Goal: Task Accomplishment & Management: Complete application form

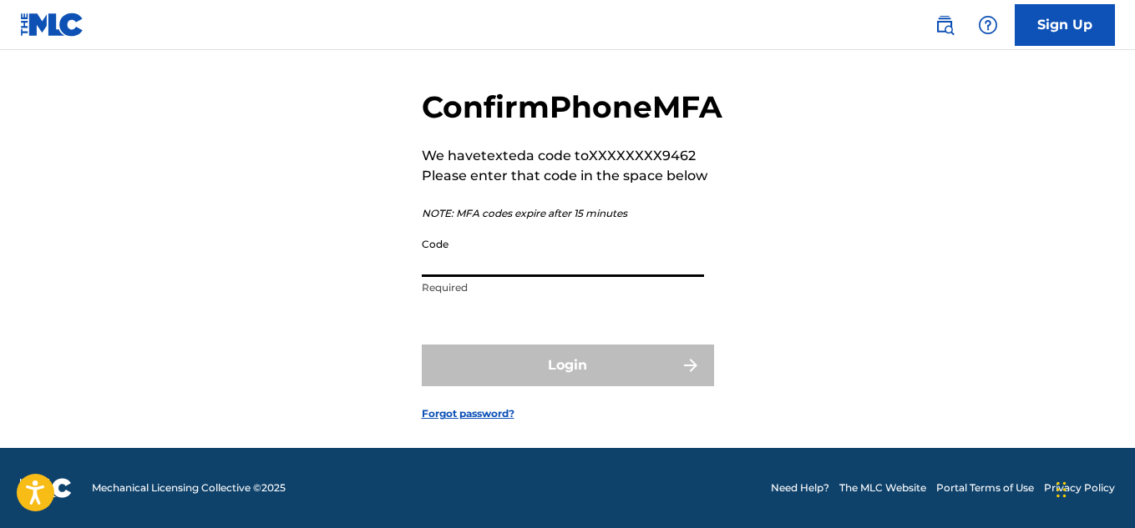
click at [549, 275] on input "Code" at bounding box center [563, 254] width 282 height 48
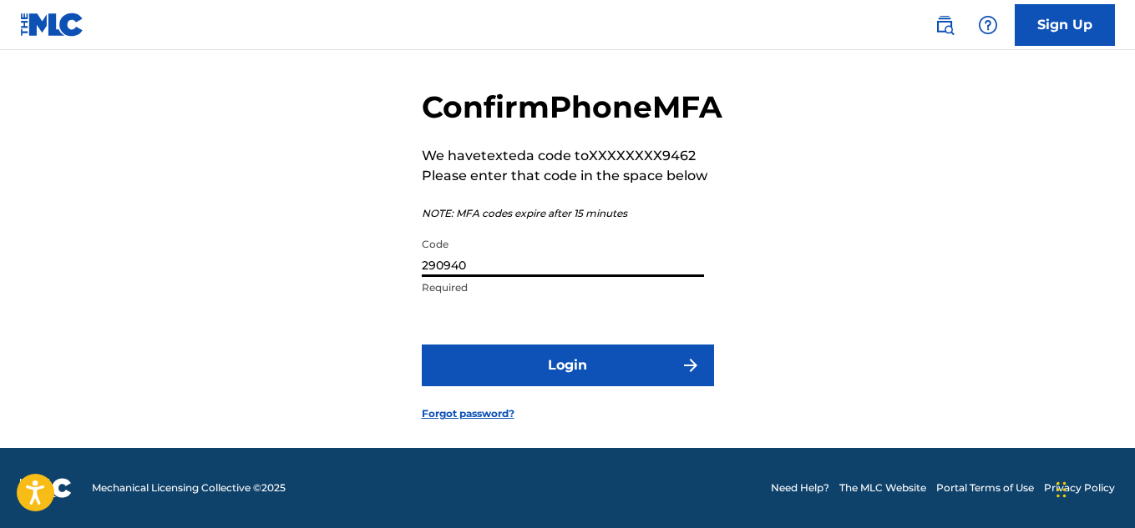
type input "290940"
click at [422, 345] on button "Login" at bounding box center [568, 366] width 292 height 42
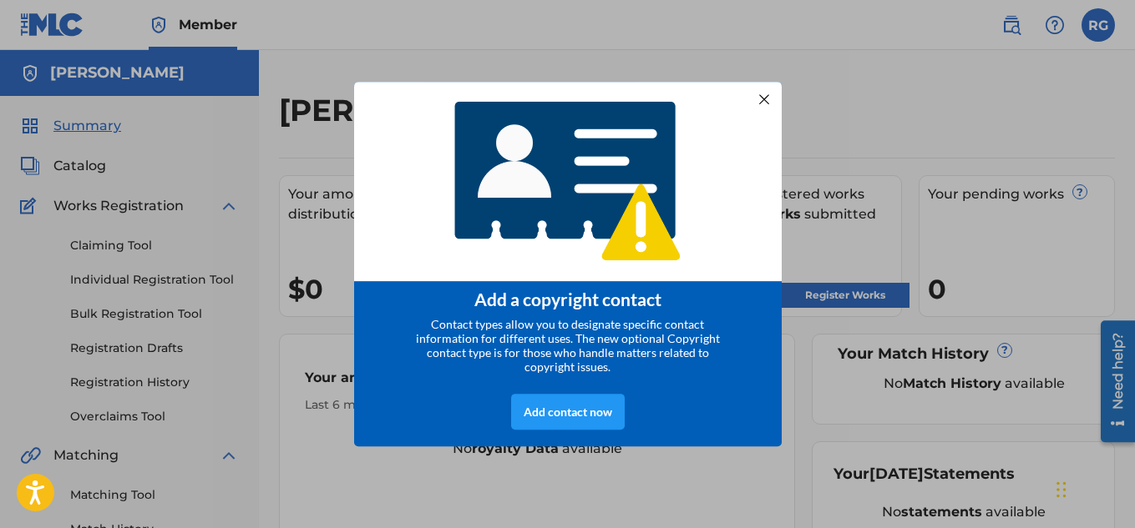
click at [658, 407] on div "Add contact now" at bounding box center [567, 411] width 427 height 69
click at [765, 99] on div at bounding box center [763, 99] width 22 height 22
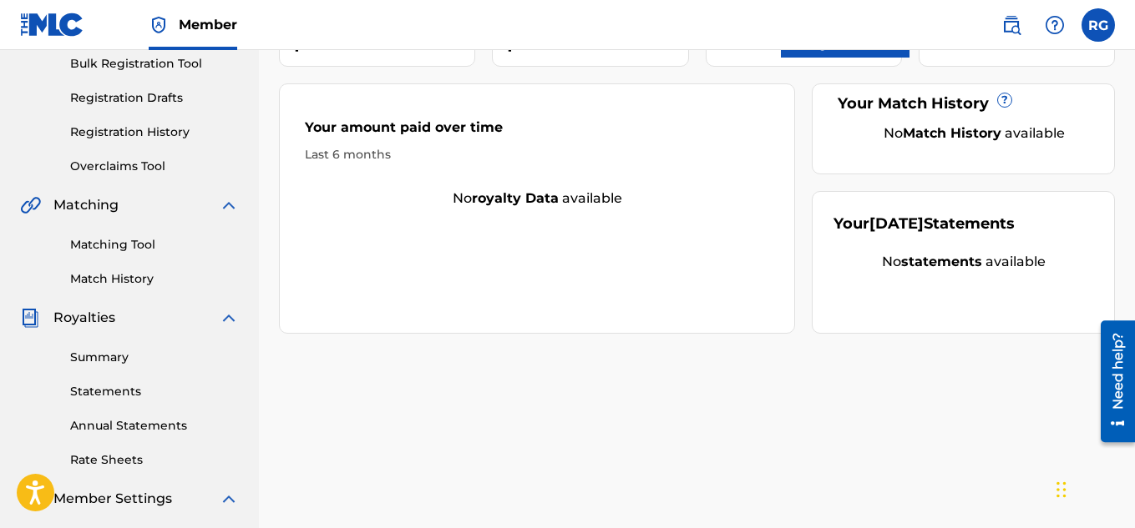
scroll to position [501, 0]
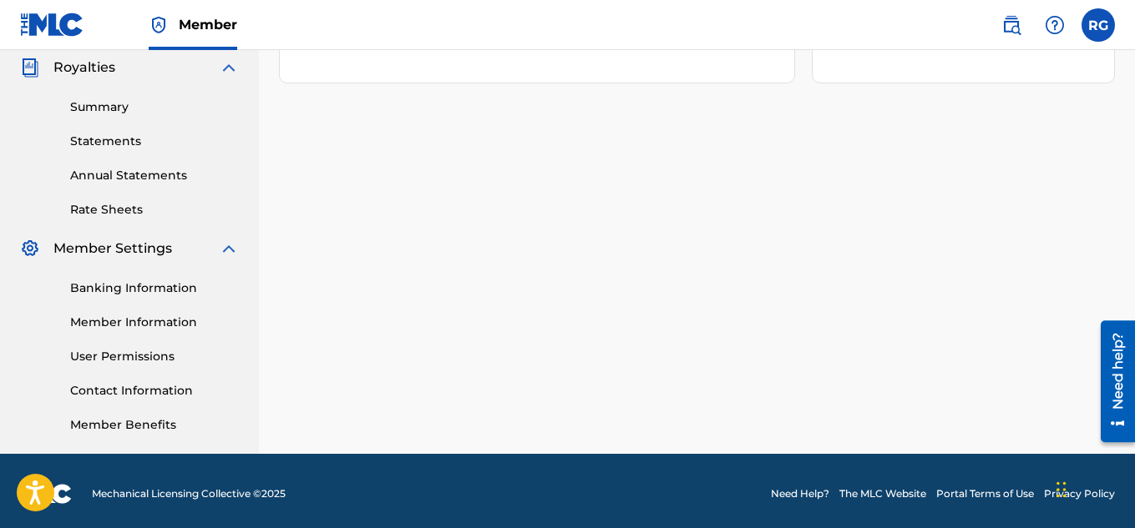
click at [147, 293] on link "Banking Information" at bounding box center [154, 289] width 169 height 18
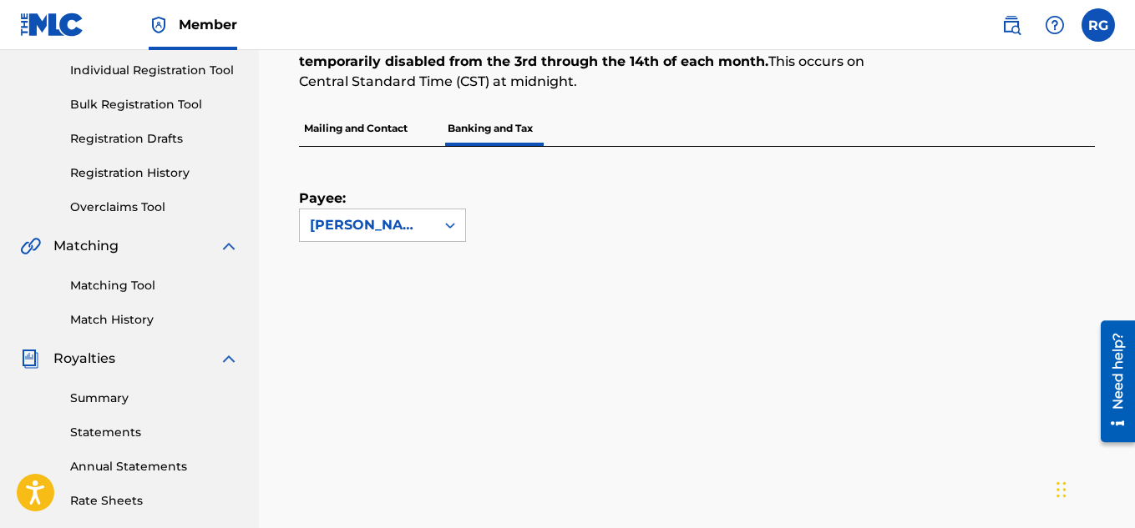
scroll to position [126, 0]
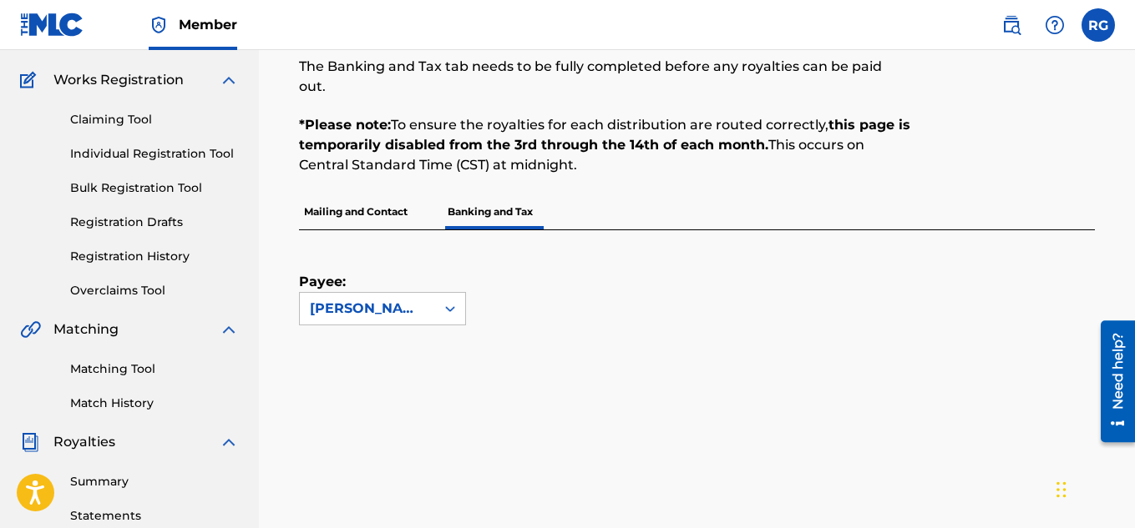
click at [94, 477] on link "Summary" at bounding box center [154, 482] width 169 height 18
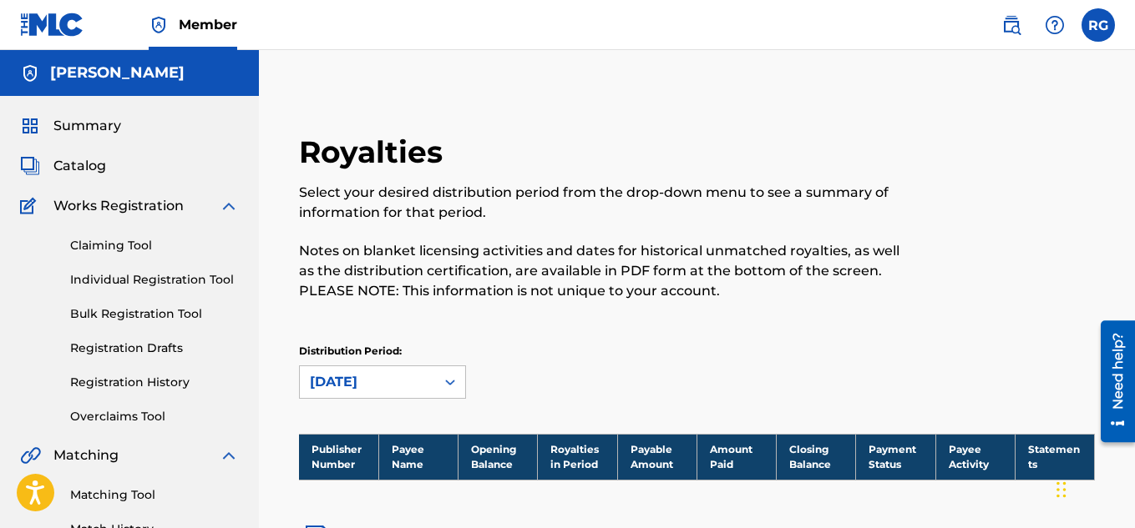
click at [88, 130] on span "Summary" at bounding box center [87, 126] width 68 height 20
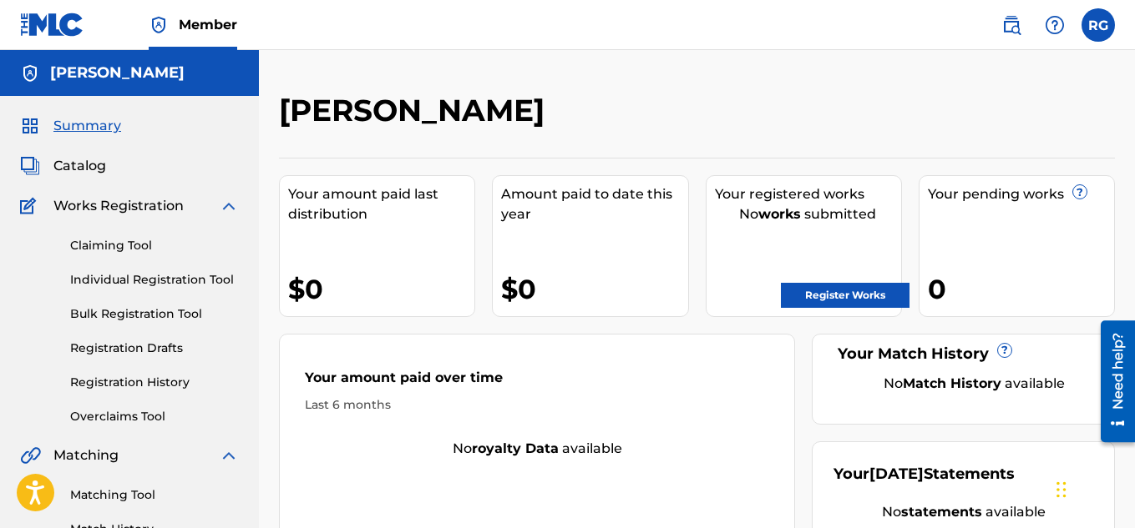
click at [831, 297] on link "Register Works" at bounding box center [845, 295] width 129 height 25
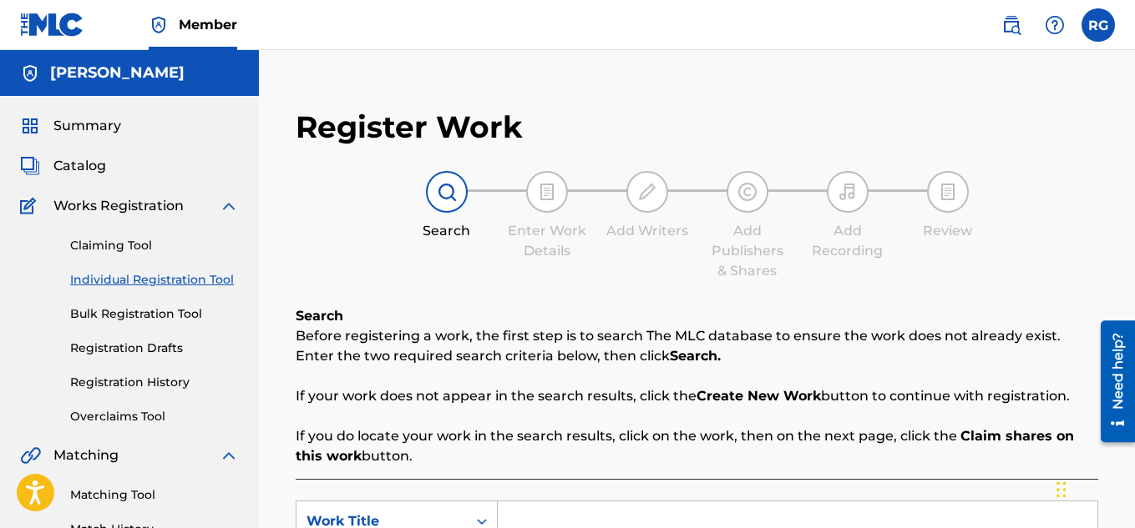
scroll to position [334, 0]
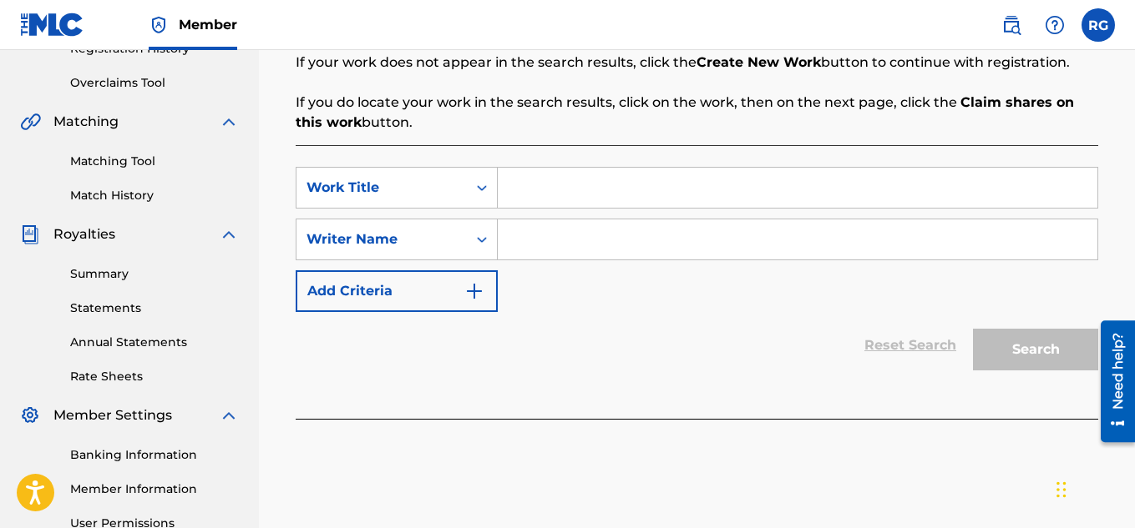
click at [561, 184] on input "Search Form" at bounding box center [797, 188] width 599 height 40
type input "b"
type input "Bounce"
click at [577, 240] on input "Search Form" at bounding box center [797, 240] width 599 height 40
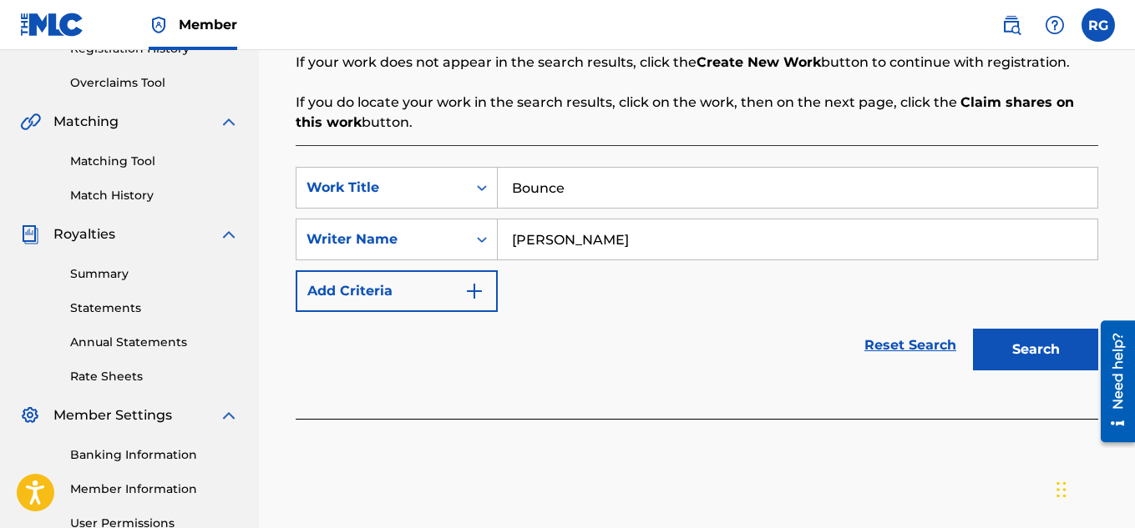
type input "[PERSON_NAME]"
click at [444, 303] on button "Add Criteria" at bounding box center [397, 291] width 202 height 42
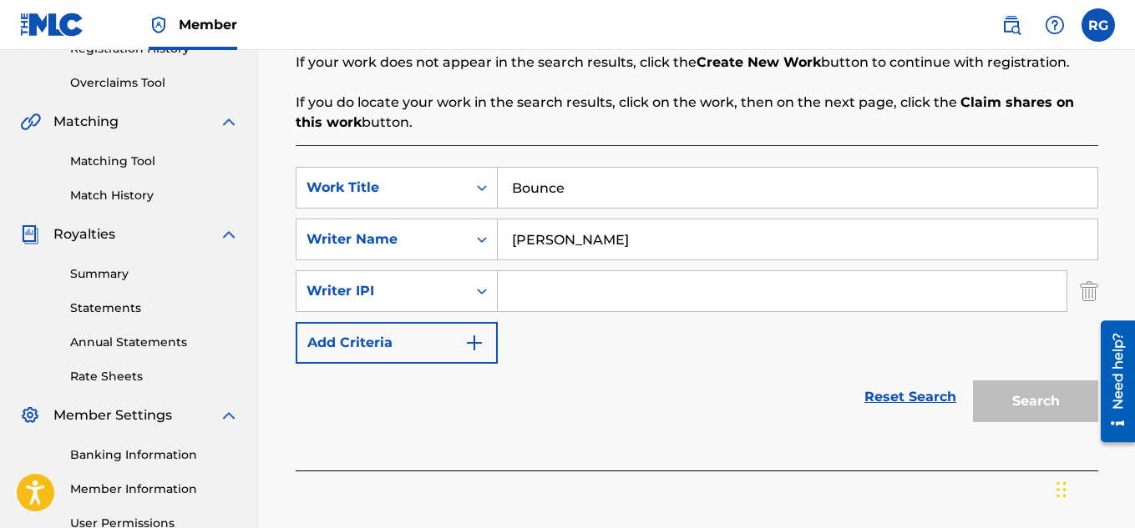
click at [582, 296] on input "Search Form" at bounding box center [782, 291] width 569 height 40
paste input "01053598839"
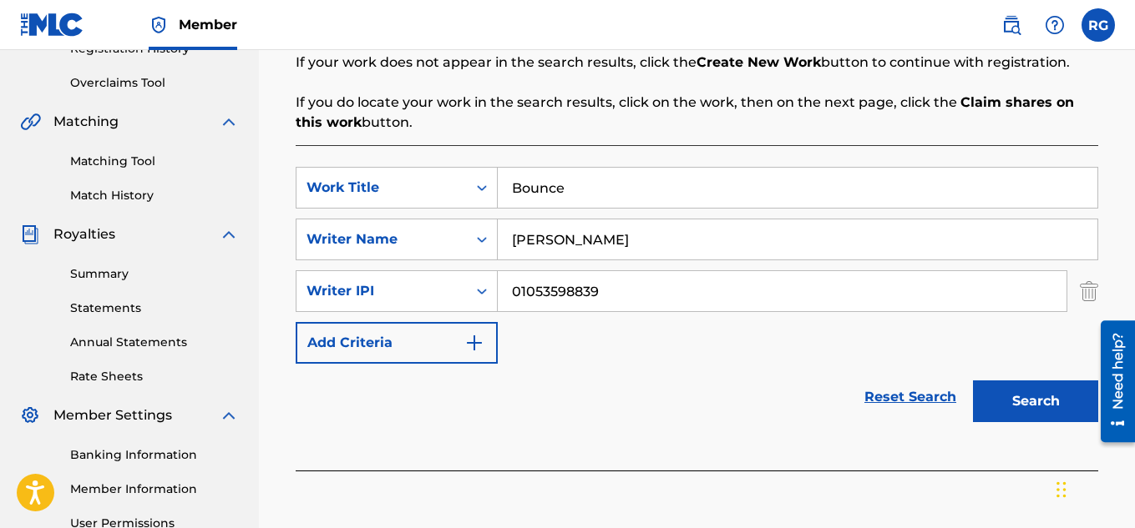
type input "01053598839"
click at [478, 341] on img "Search Form" at bounding box center [474, 343] width 20 height 20
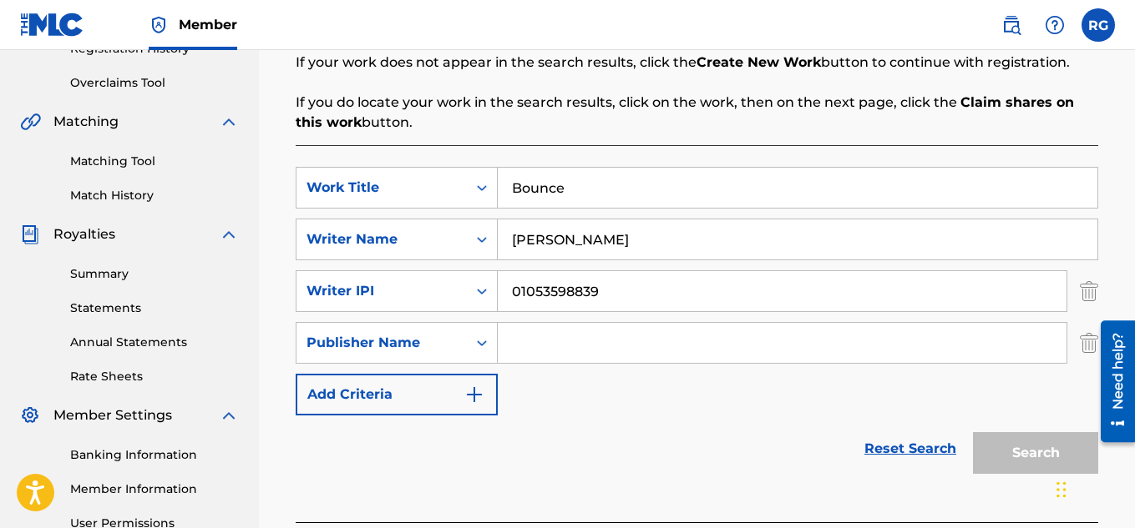
click at [454, 400] on button "Add Criteria" at bounding box center [397, 395] width 202 height 42
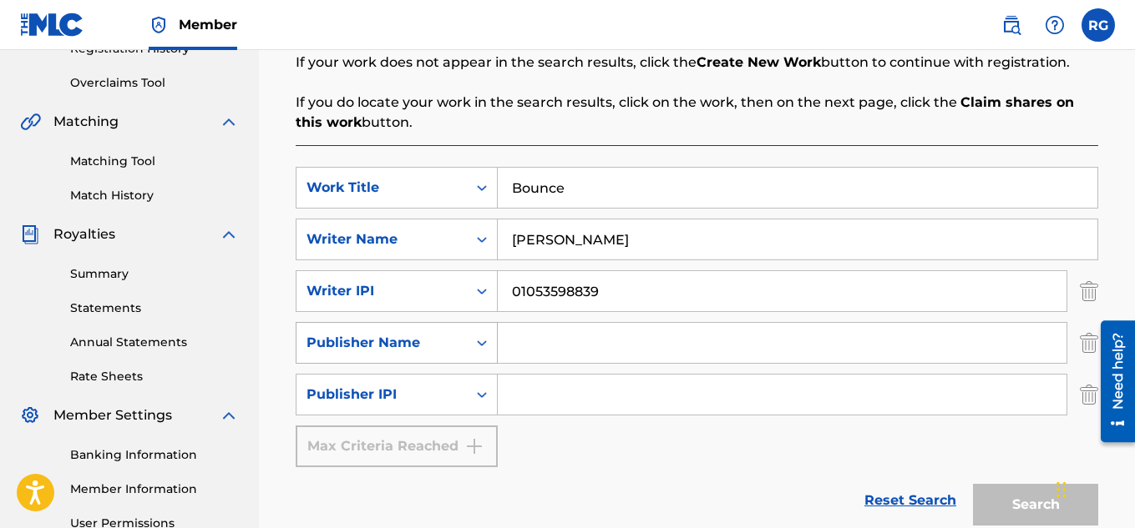
click at [487, 346] on icon "Search Form" at bounding box center [481, 343] width 17 height 17
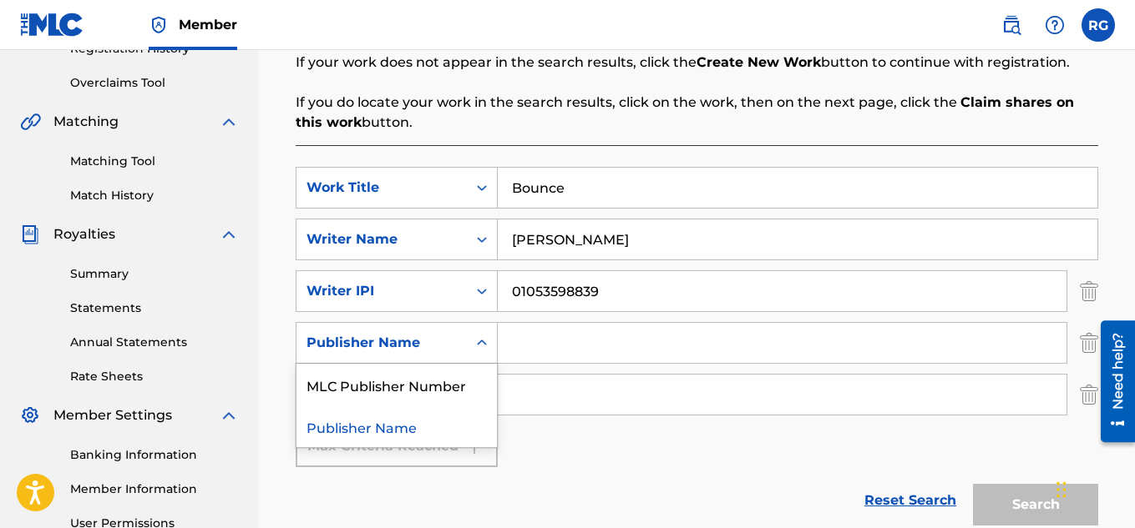
drag, startPoint x: 680, startPoint y: 482, endPoint x: 669, endPoint y: 477, distance: 12.7
click at [679, 482] on div "Reset Search Search" at bounding box center [697, 500] width 802 height 67
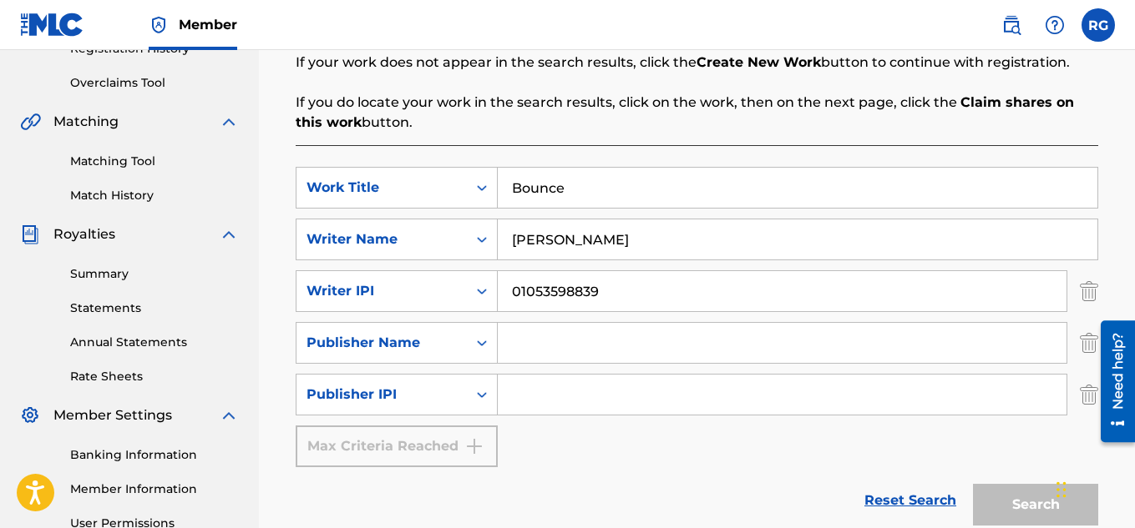
click at [1078, 337] on div "SearchWithCriteriad8008fee-e100-4d6e-aadf-555677437885 Publisher Name" at bounding box center [697, 343] width 802 height 42
click at [1080, 343] on img "Search Form" at bounding box center [1088, 343] width 18 height 42
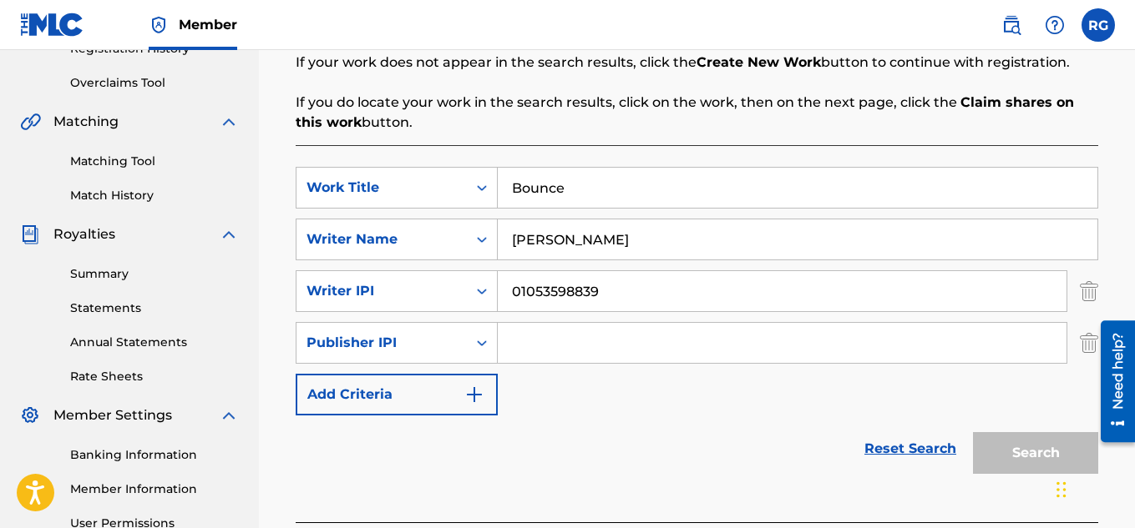
click at [1080, 343] on img "Search Form" at bounding box center [1088, 343] width 18 height 42
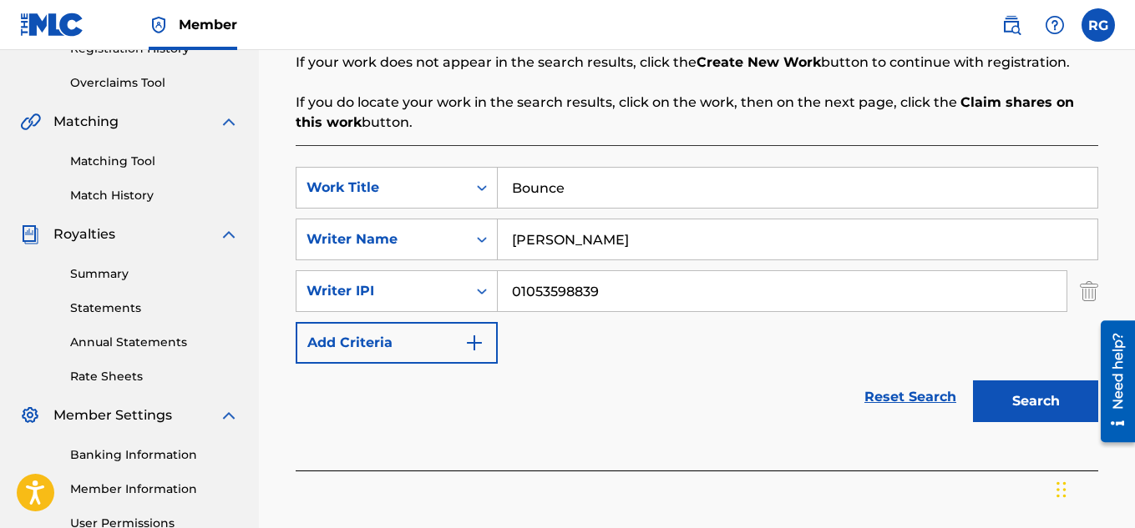
click at [1044, 400] on button "Search" at bounding box center [1035, 402] width 125 height 42
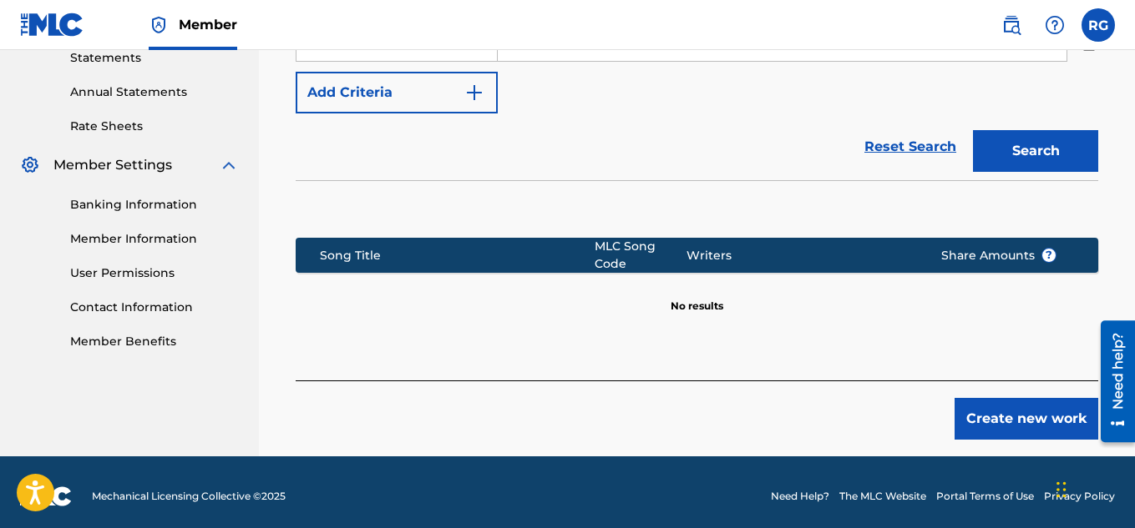
scroll to position [417, 0]
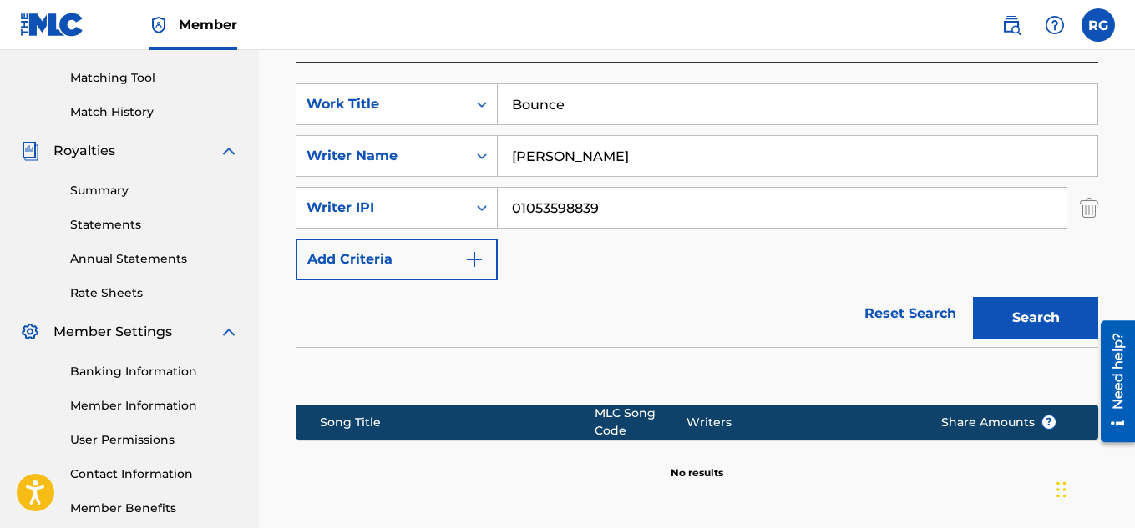
click at [650, 149] on input "[PERSON_NAME]" at bounding box center [797, 156] width 599 height 40
click at [791, 144] on input "[PERSON_NAME]" at bounding box center [797, 156] width 599 height 40
click at [789, 144] on input "[PERSON_NAME]" at bounding box center [797, 156] width 599 height 40
drag, startPoint x: 653, startPoint y: 163, endPoint x: 381, endPoint y: 276, distance: 294.9
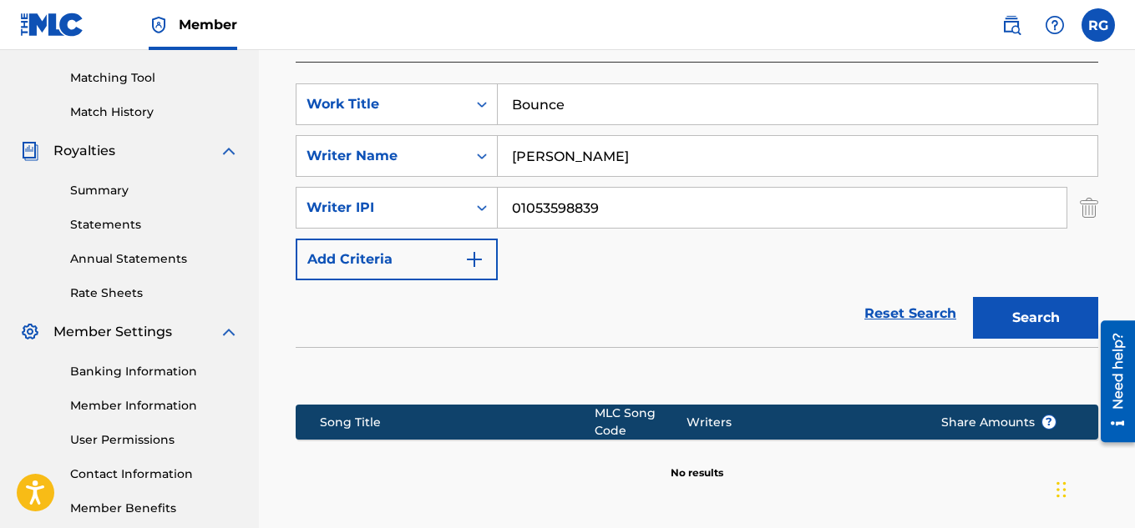
click at [394, 183] on div "SearchWithCriteriaf601c0c3-ecfa-4685-a1f6-1c3faec1fc9f Work Title Bounce Search…" at bounding box center [697, 181] width 802 height 197
type input "Gcoded"
click at [973, 297] on button "Search" at bounding box center [1035, 318] width 125 height 42
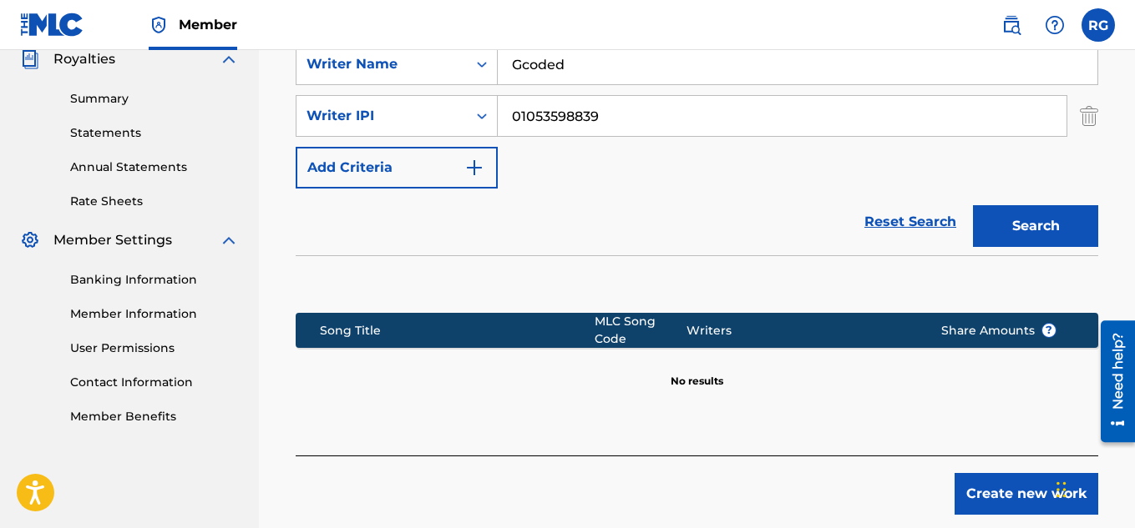
scroll to position [593, 0]
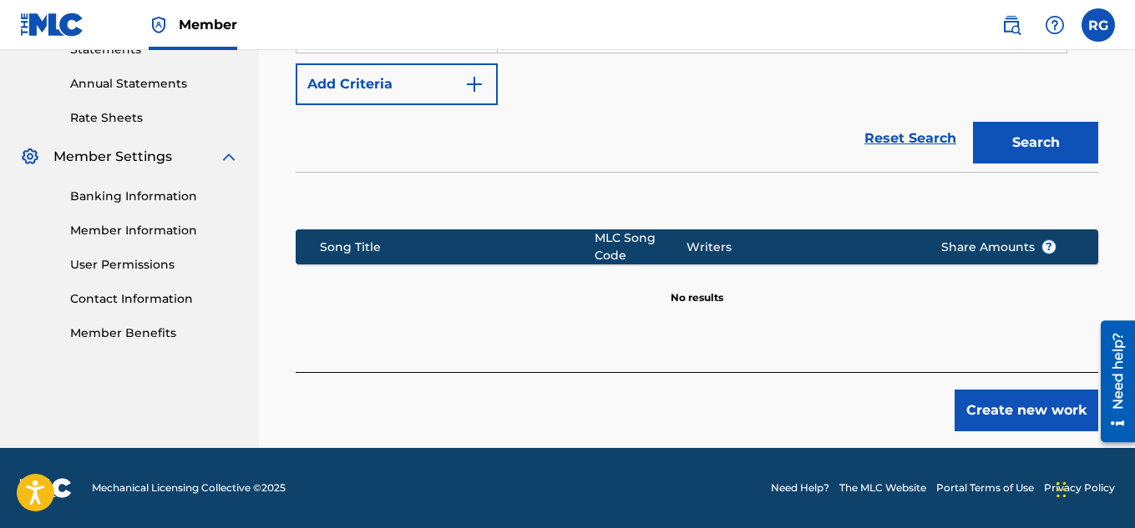
click at [1012, 411] on button "Create new work" at bounding box center [1026, 411] width 144 height 42
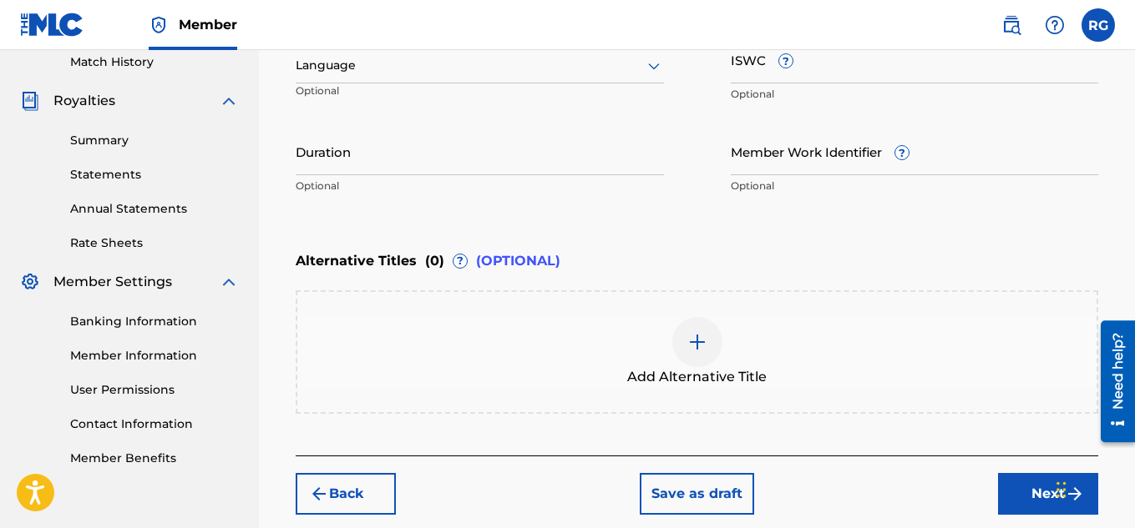
scroll to position [301, 0]
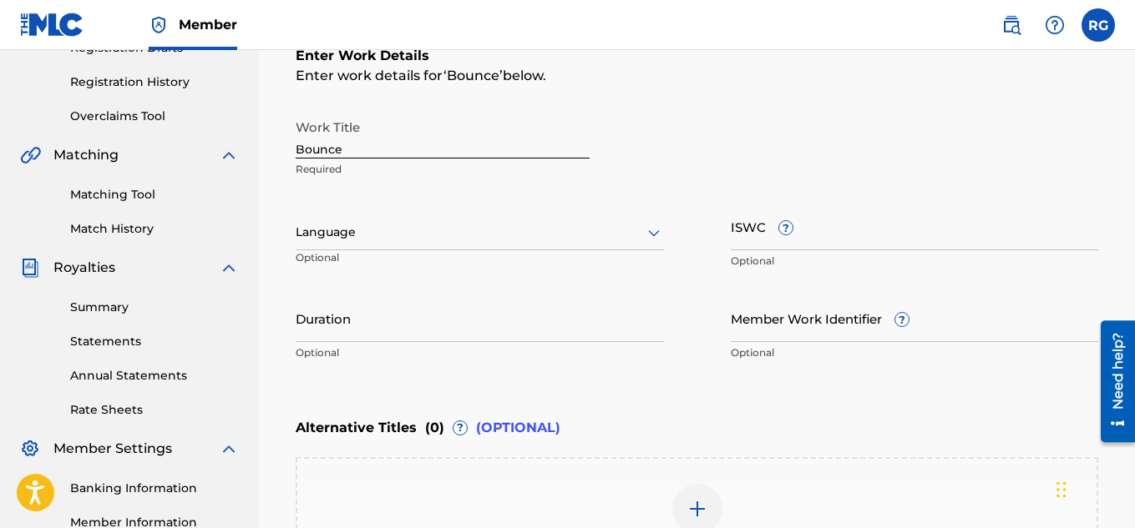
click at [427, 319] on input "Duration" at bounding box center [480, 319] width 368 height 48
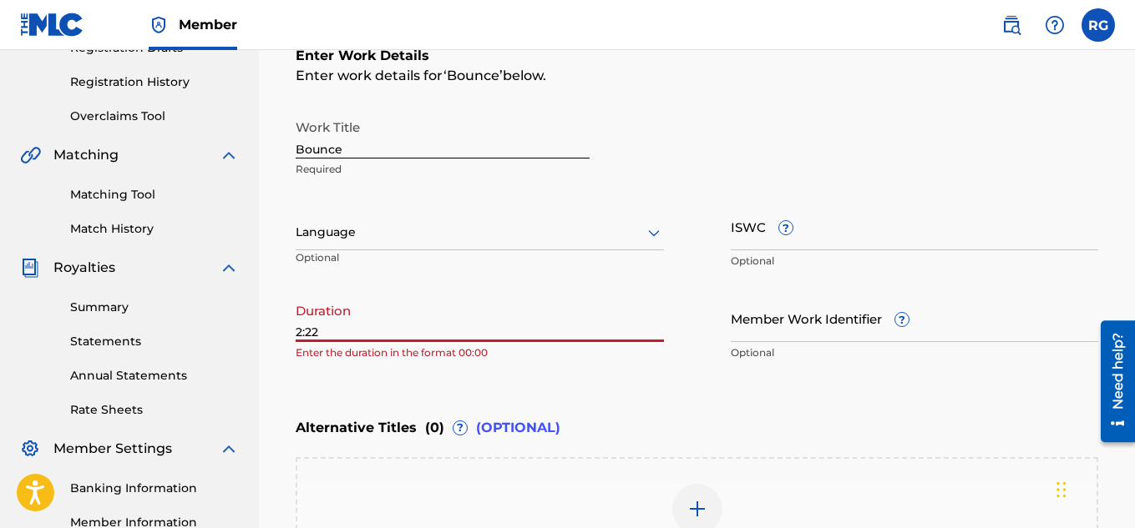
click at [659, 373] on div "Enter Work Details Enter work details for ‘ Bounce ’ below. Work Title Bounce R…" at bounding box center [697, 208] width 802 height 404
click at [493, 347] on p "Enter the duration in the format 00:00" at bounding box center [480, 353] width 368 height 15
click at [479, 333] on input "2:22" at bounding box center [480, 319] width 368 height 48
click at [300, 331] on input "2:22" at bounding box center [480, 319] width 368 height 48
click at [296, 332] on input "2:22" at bounding box center [480, 319] width 368 height 48
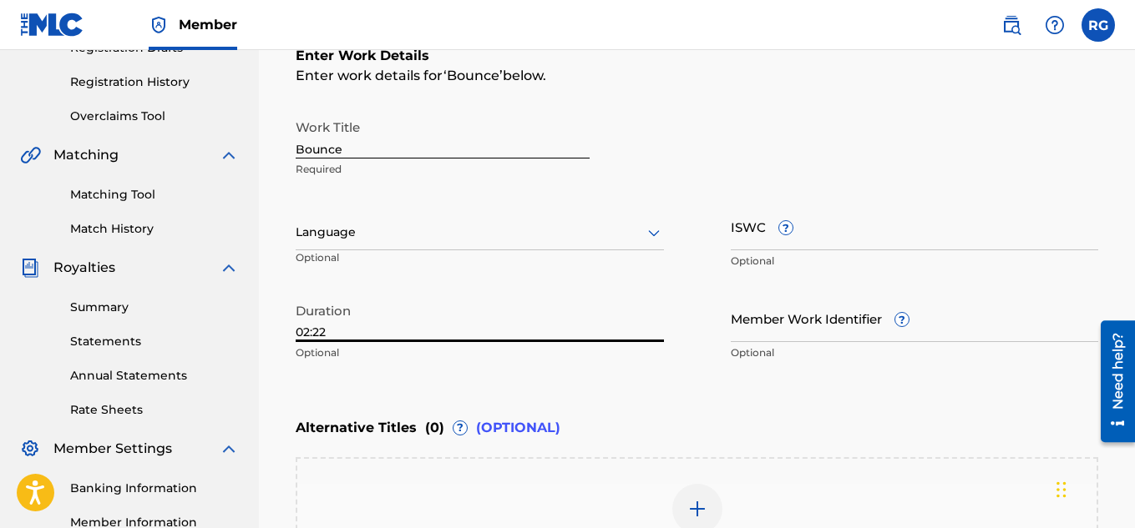
type input "02:22"
click at [700, 376] on div "Enter Work Details Enter work details for ‘ Bounce ’ below. Work Title Bounce R…" at bounding box center [697, 208] width 802 height 404
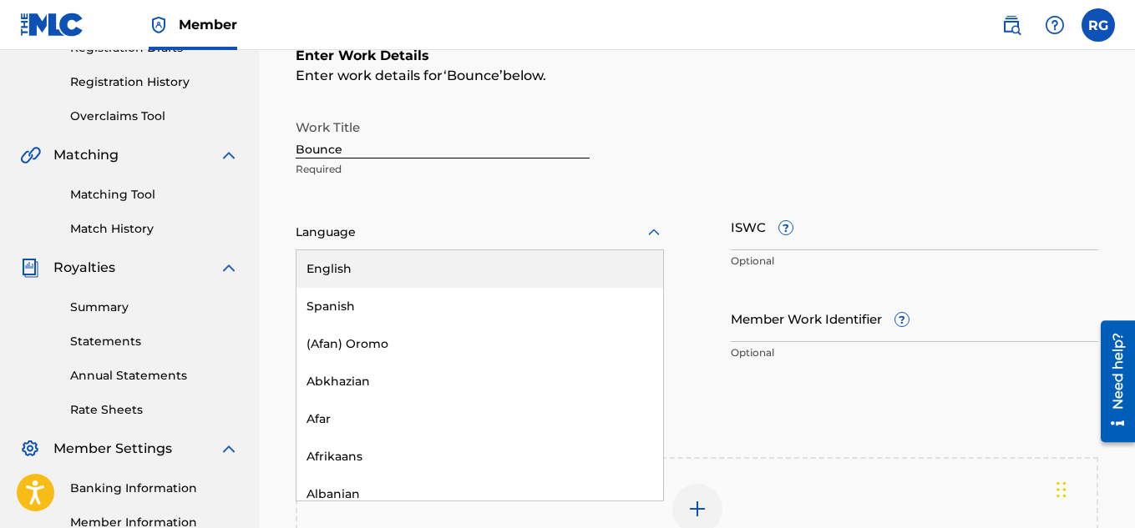
click at [514, 226] on div at bounding box center [480, 232] width 368 height 21
click at [442, 280] on div "English" at bounding box center [479, 269] width 366 height 38
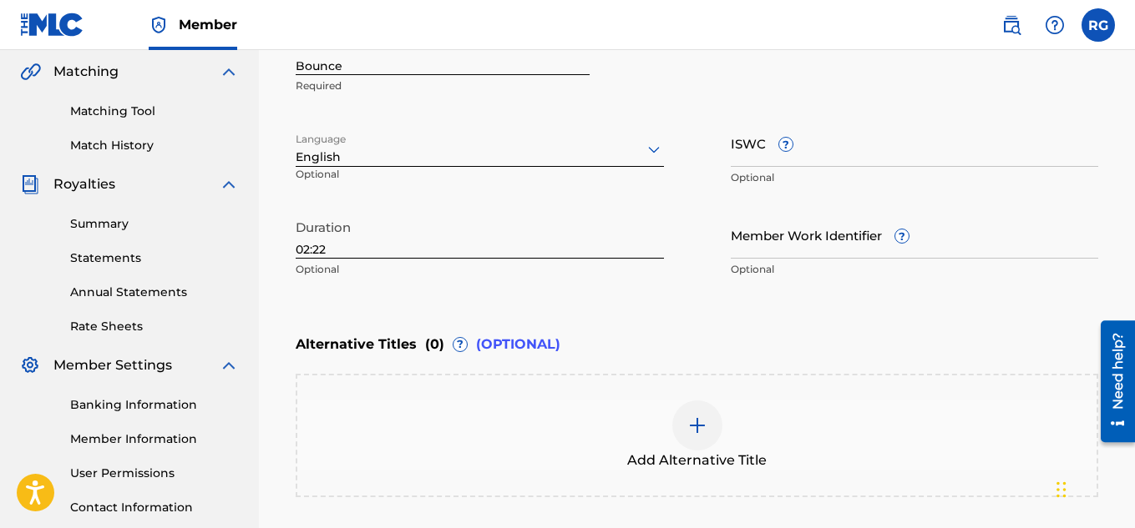
scroll to position [551, 0]
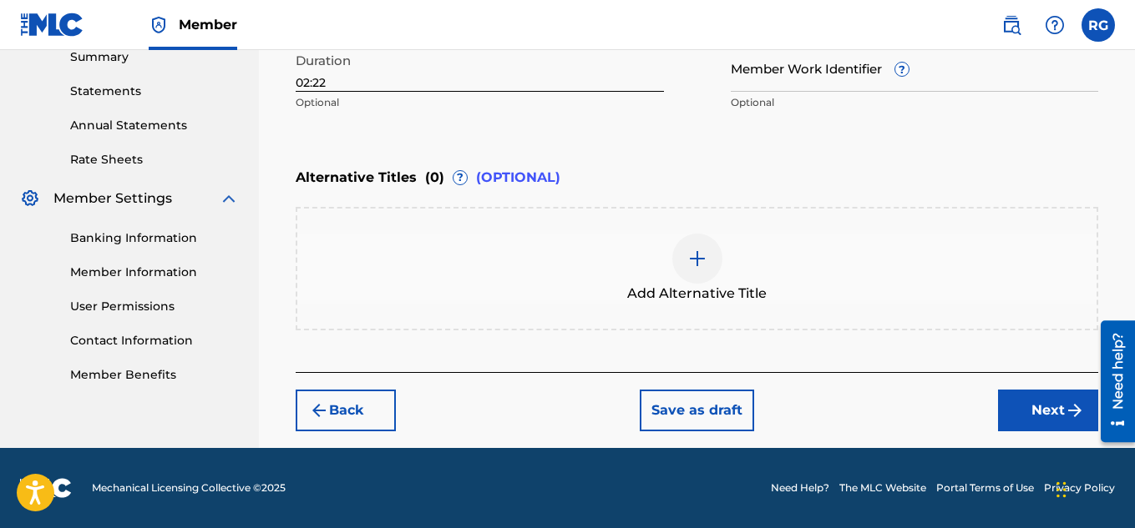
click at [1061, 417] on button "Next" at bounding box center [1048, 411] width 100 height 42
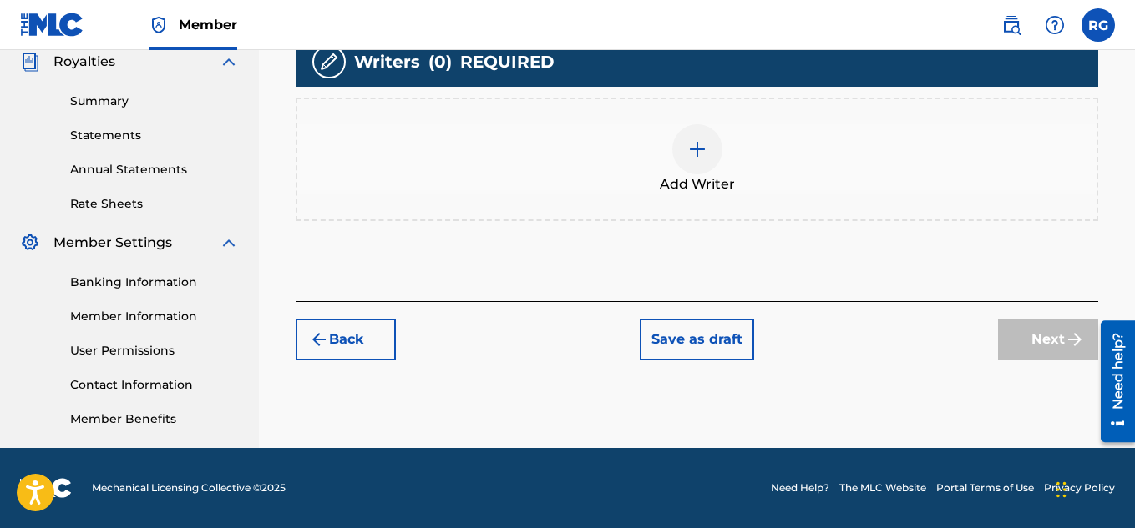
scroll to position [256, 0]
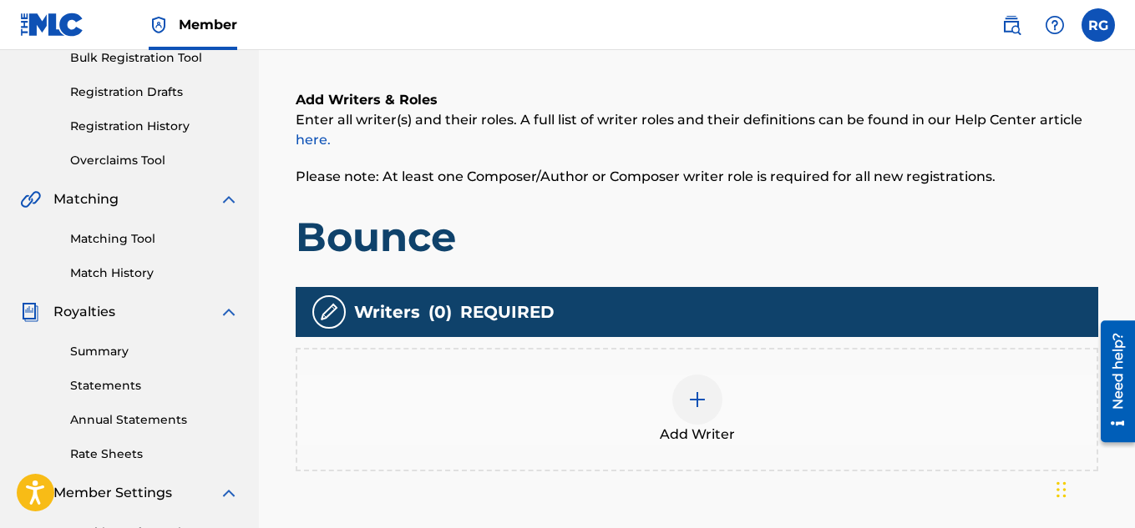
click at [594, 377] on div "Add Writer" at bounding box center [696, 410] width 799 height 70
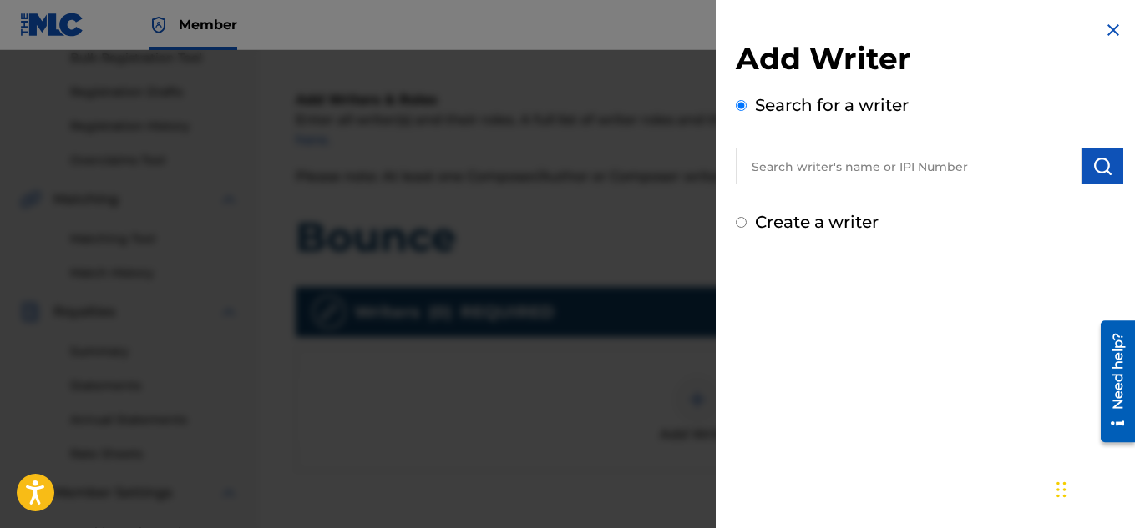
click at [799, 182] on input "text" at bounding box center [908, 166] width 346 height 37
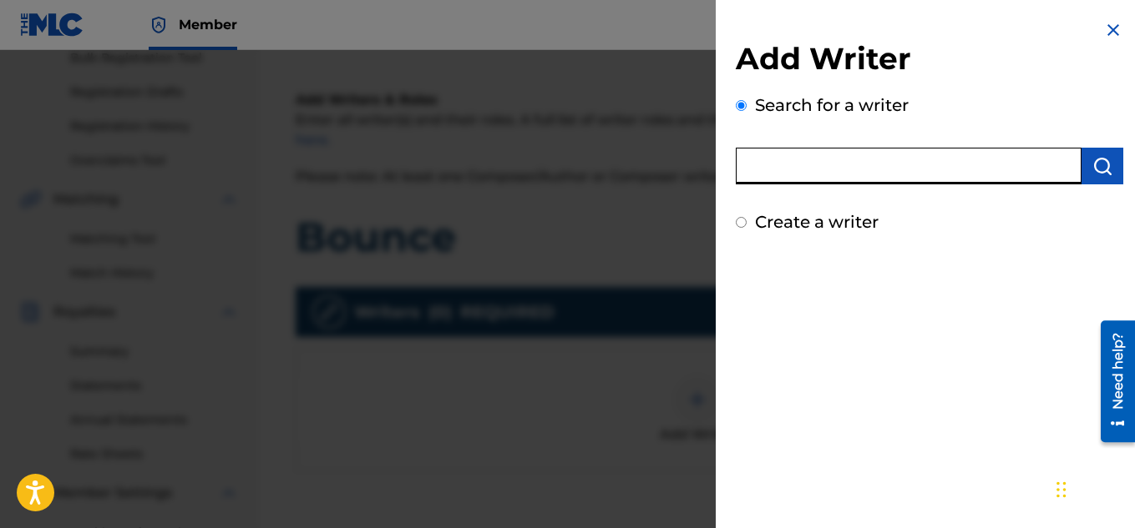
type input "[PERSON_NAME]"
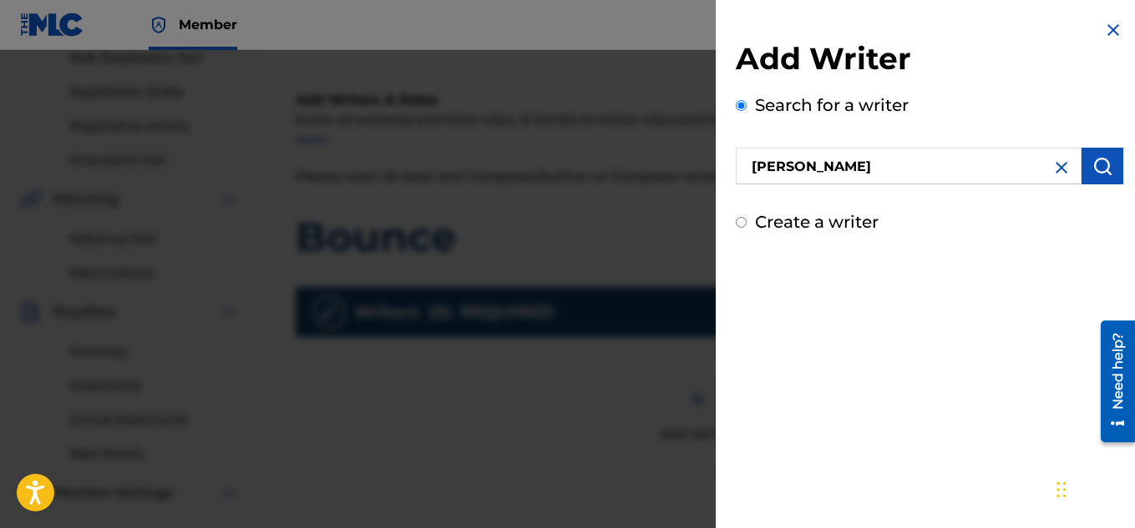
click at [1112, 168] on button "submit" at bounding box center [1102, 166] width 42 height 37
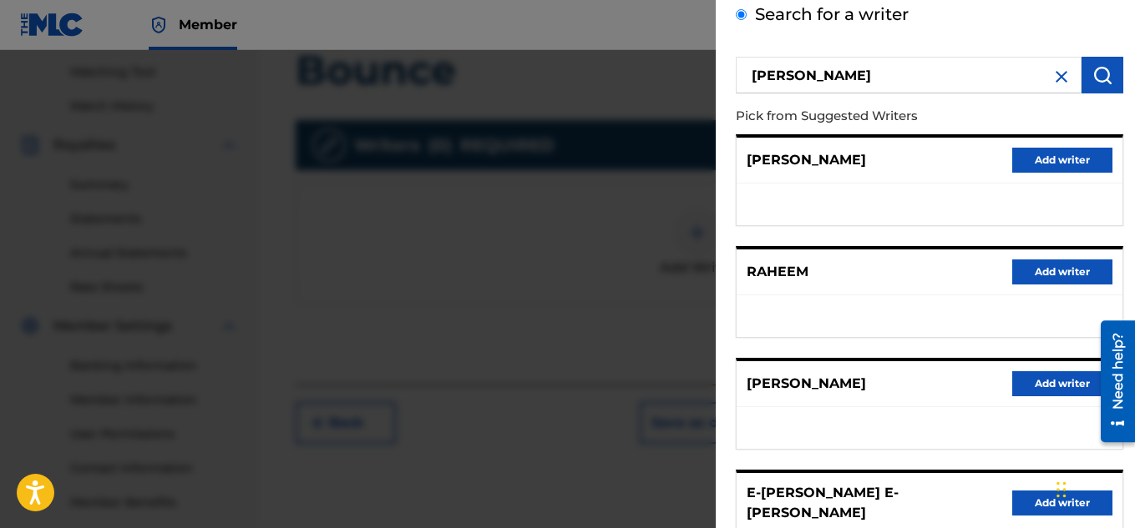
scroll to position [8, 0]
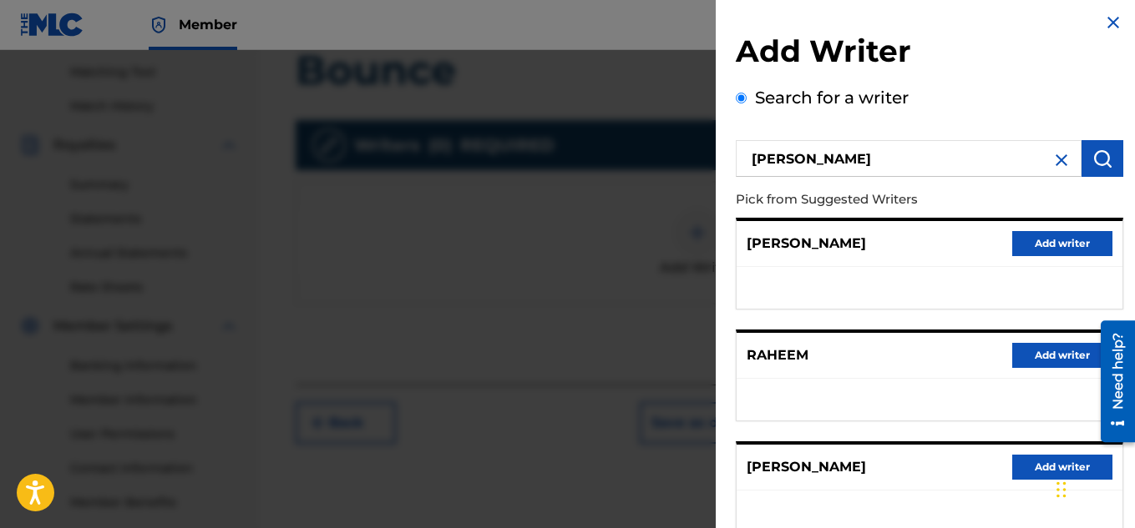
click at [1058, 159] on img at bounding box center [1061, 160] width 20 height 20
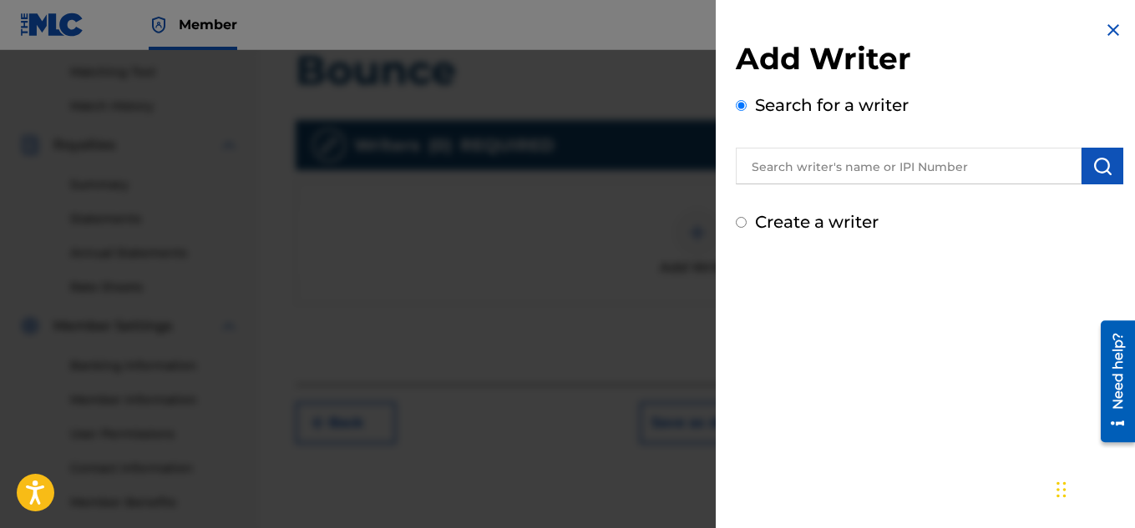
scroll to position [0, 0]
click at [892, 169] on input "text" at bounding box center [908, 166] width 346 height 37
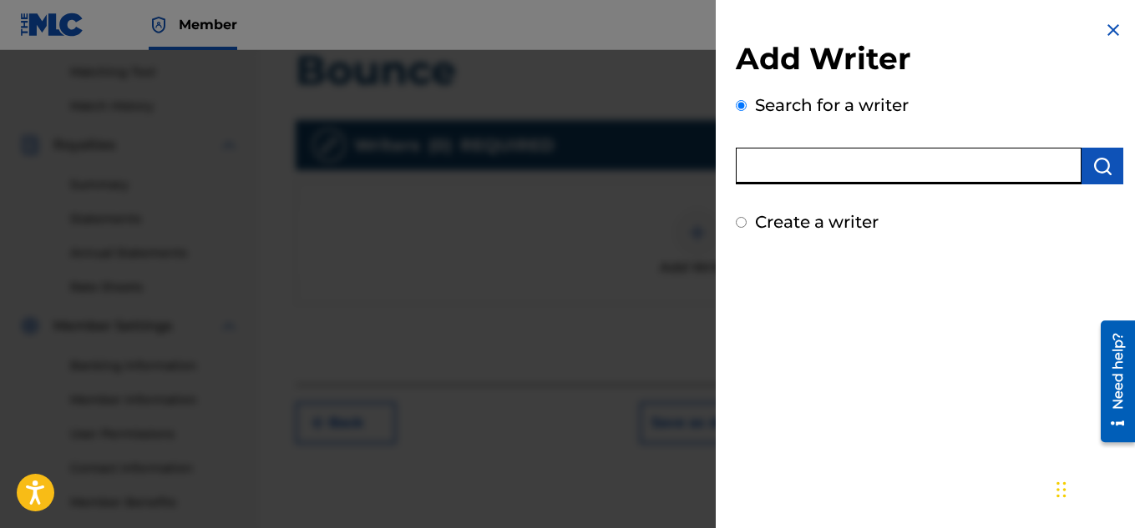
paste input "01053598741"
type input "01053598741"
click at [1092, 169] on img "submit" at bounding box center [1102, 166] width 20 height 20
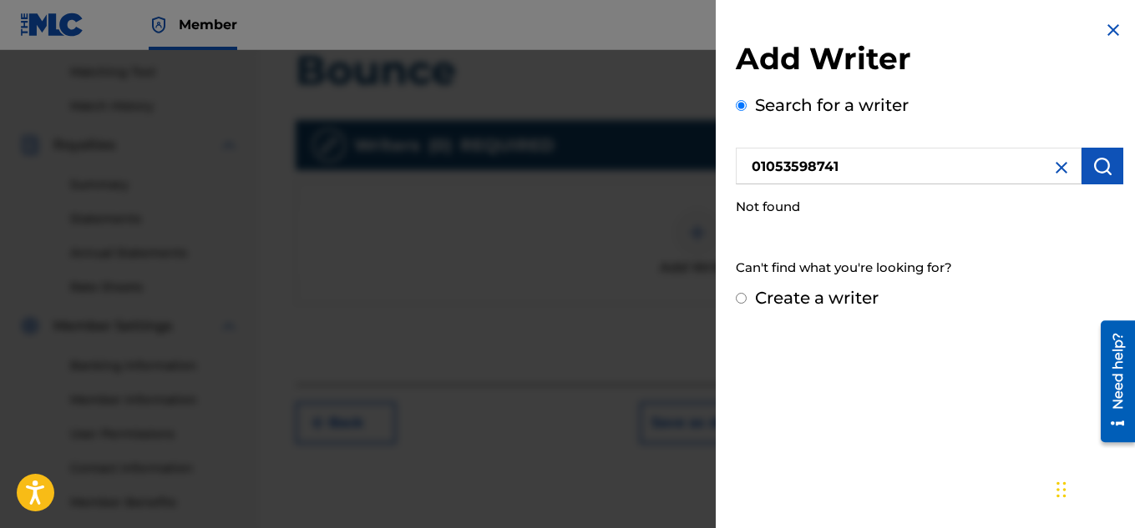
click at [1107, 169] on button "submit" at bounding box center [1102, 166] width 42 height 37
click at [1051, 169] on img at bounding box center [1061, 168] width 20 height 20
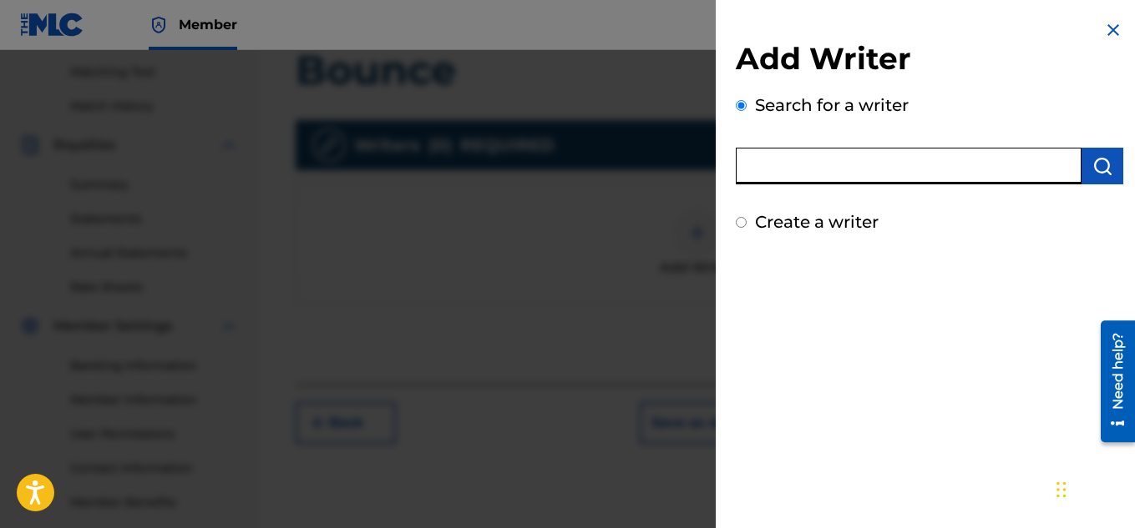
click at [937, 168] on input "text" at bounding box center [908, 166] width 346 height 37
paste input "01053598839"
type input "01053598839"
click at [1096, 164] on img "submit" at bounding box center [1102, 166] width 20 height 20
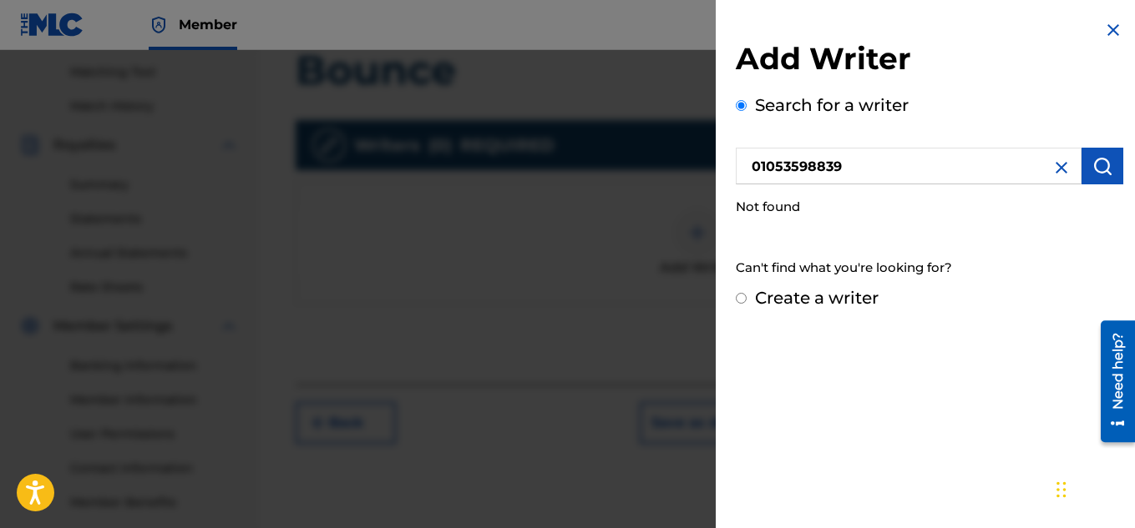
click at [1096, 164] on img "submit" at bounding box center [1102, 166] width 20 height 20
click at [1096, 165] on img "submit" at bounding box center [1102, 166] width 20 height 20
click at [740, 301] on input "Create a writer" at bounding box center [740, 298] width 11 height 11
radio input "false"
radio input "true"
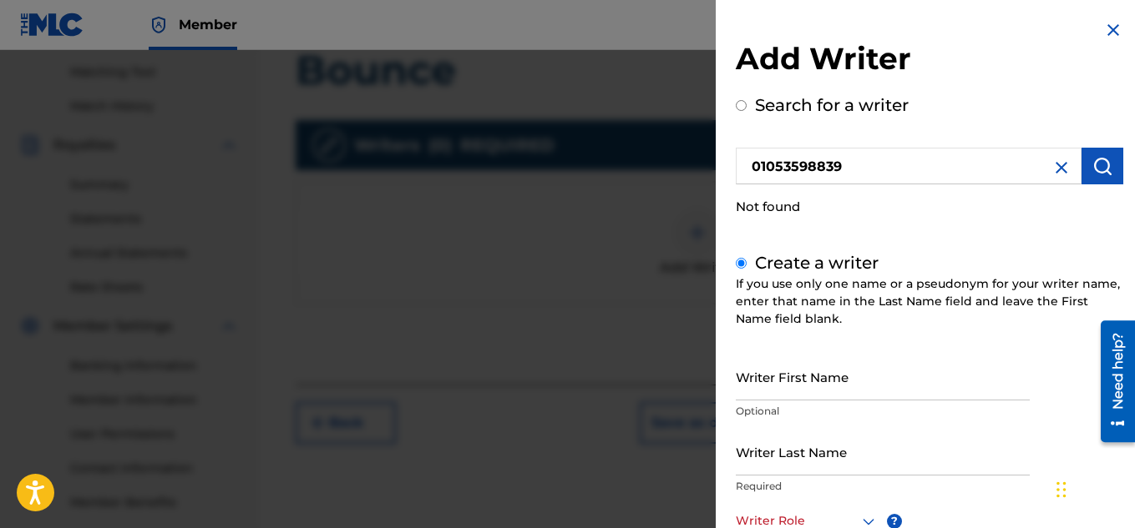
scroll to position [235, 0]
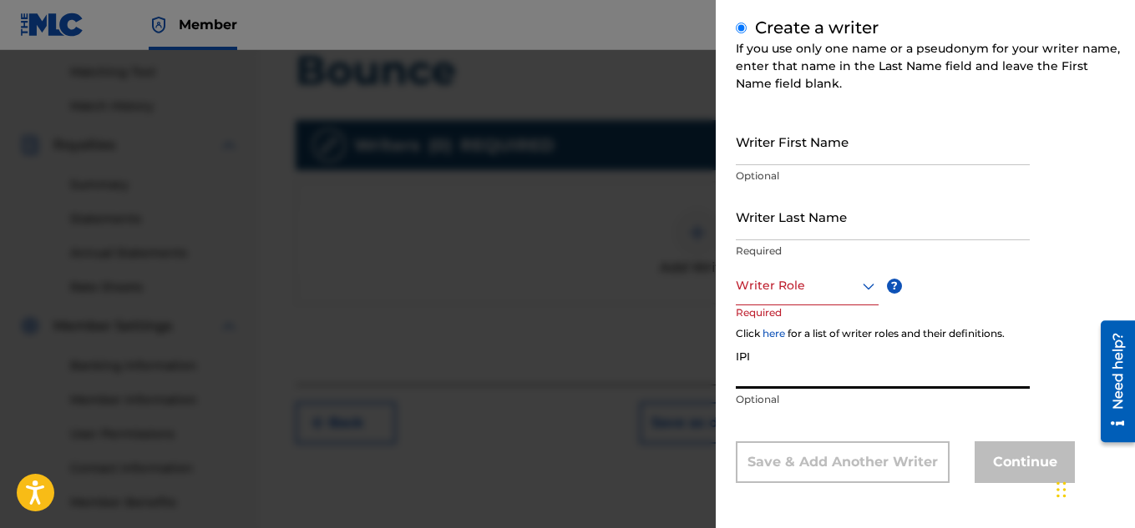
click at [795, 362] on input "IPI" at bounding box center [882, 365] width 294 height 48
paste input "01053598839"
type input "01053598839"
click at [777, 147] on input "Writer First Name" at bounding box center [882, 142] width 294 height 48
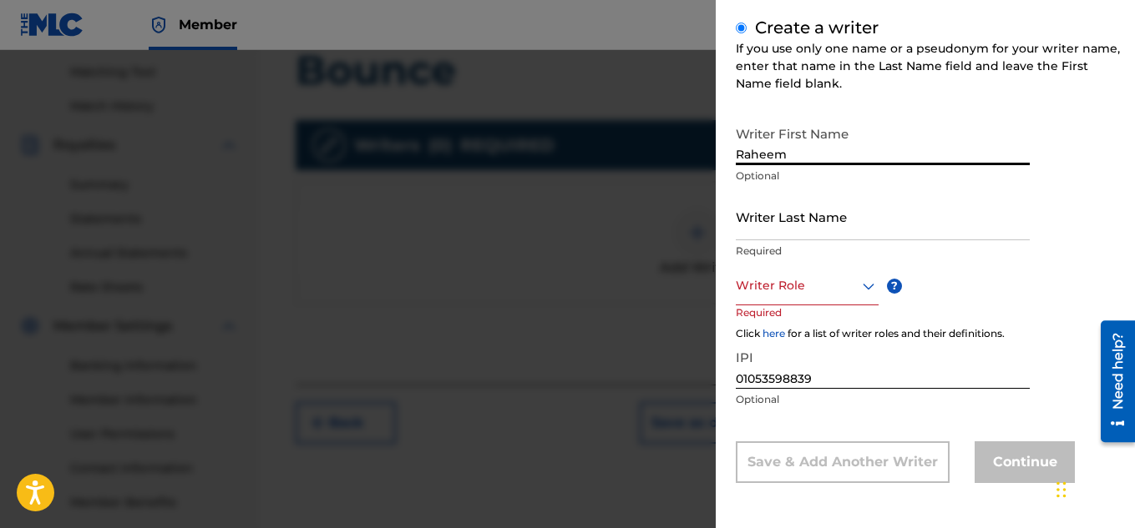
type input "Raheem"
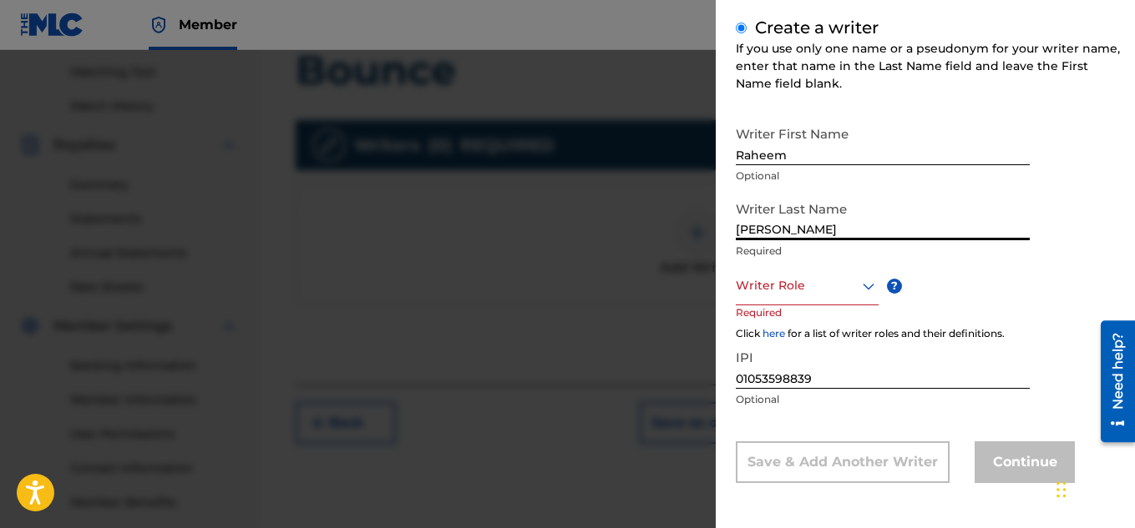
type input "[PERSON_NAME]"
click at [836, 292] on div at bounding box center [806, 285] width 143 height 21
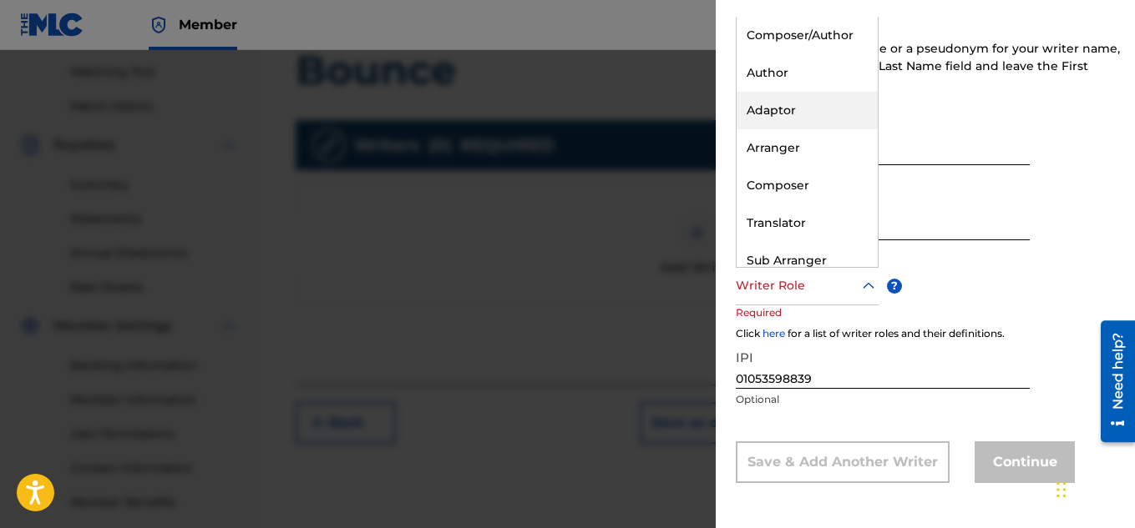
scroll to position [50, 0]
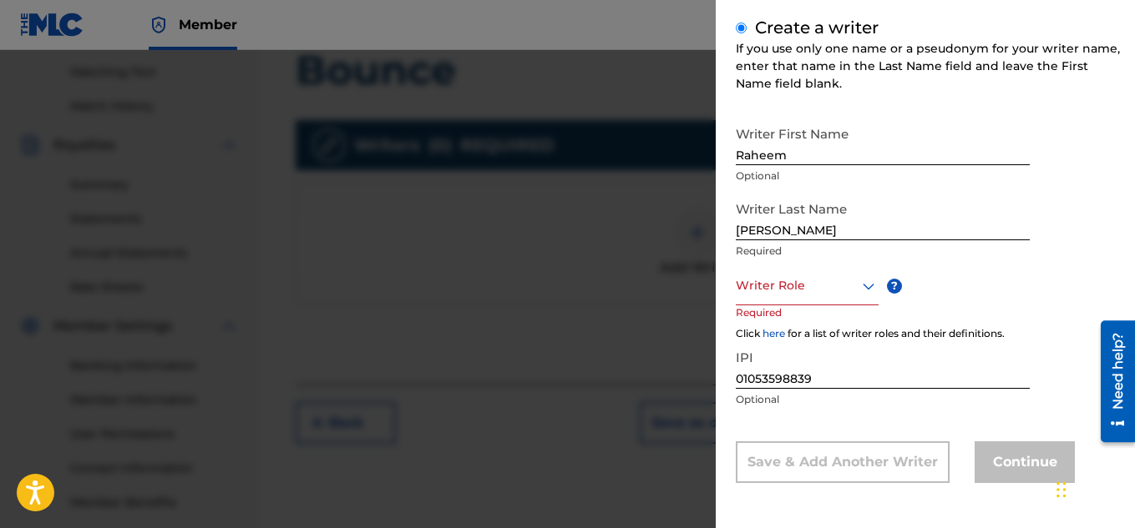
drag, startPoint x: 777, startPoint y: 121, endPoint x: 762, endPoint y: 287, distance: 166.8
click at [762, 287] on div at bounding box center [806, 285] width 143 height 21
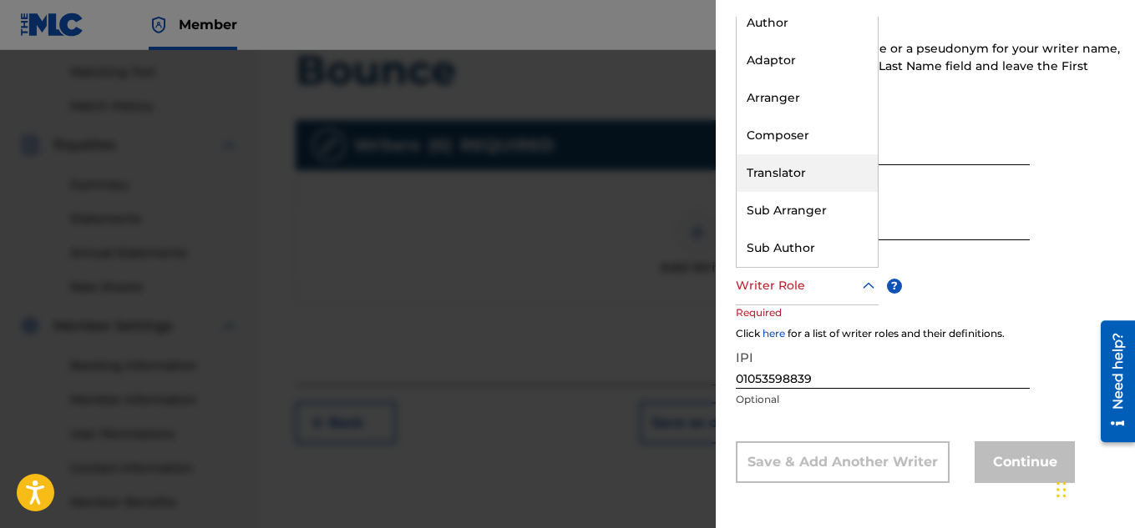
scroll to position [0, 0]
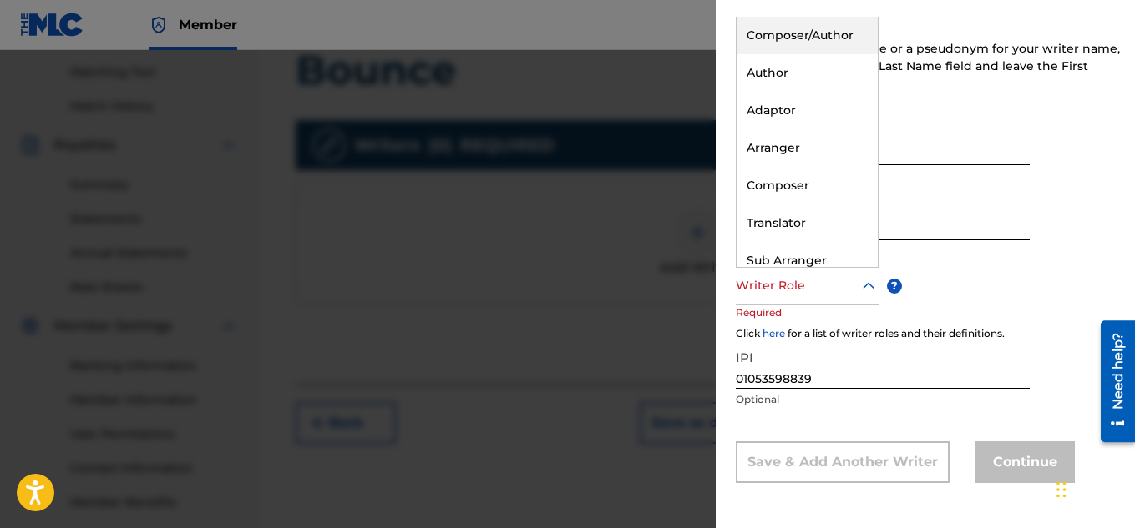
click at [774, 42] on div "Composer/Author" at bounding box center [806, 36] width 141 height 38
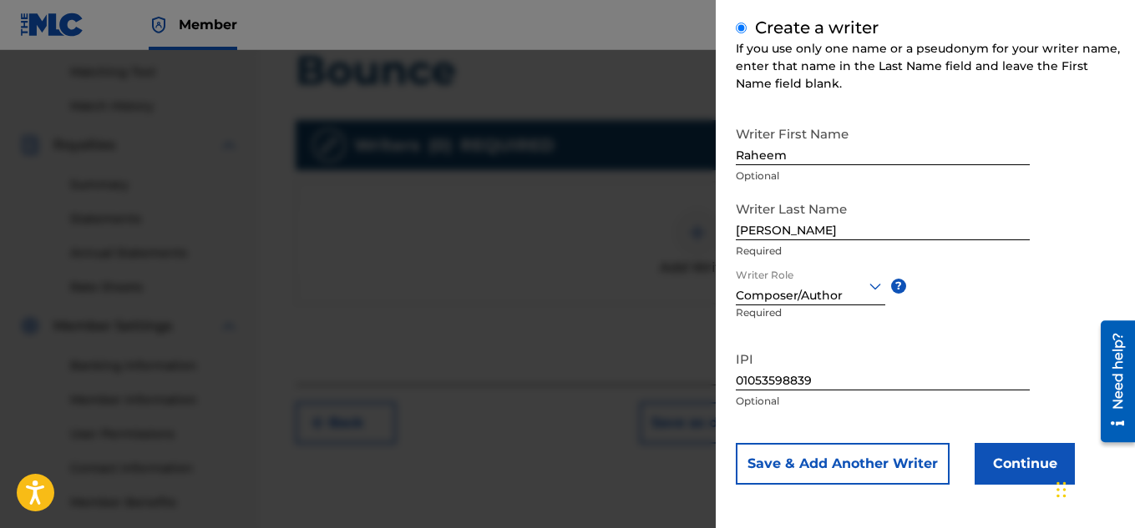
scroll to position [237, 0]
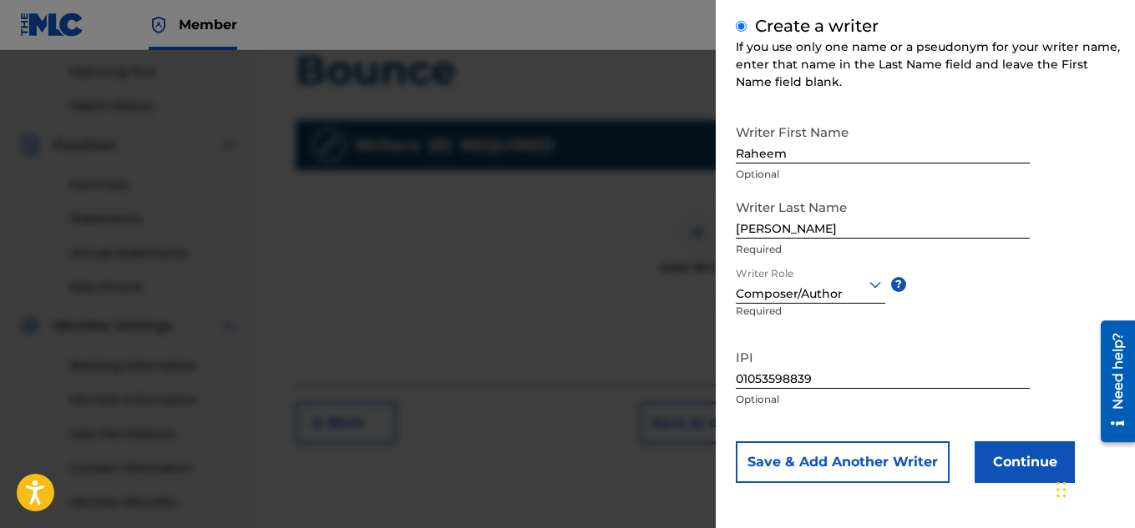
click at [1040, 468] on button "Continue" at bounding box center [1024, 463] width 100 height 42
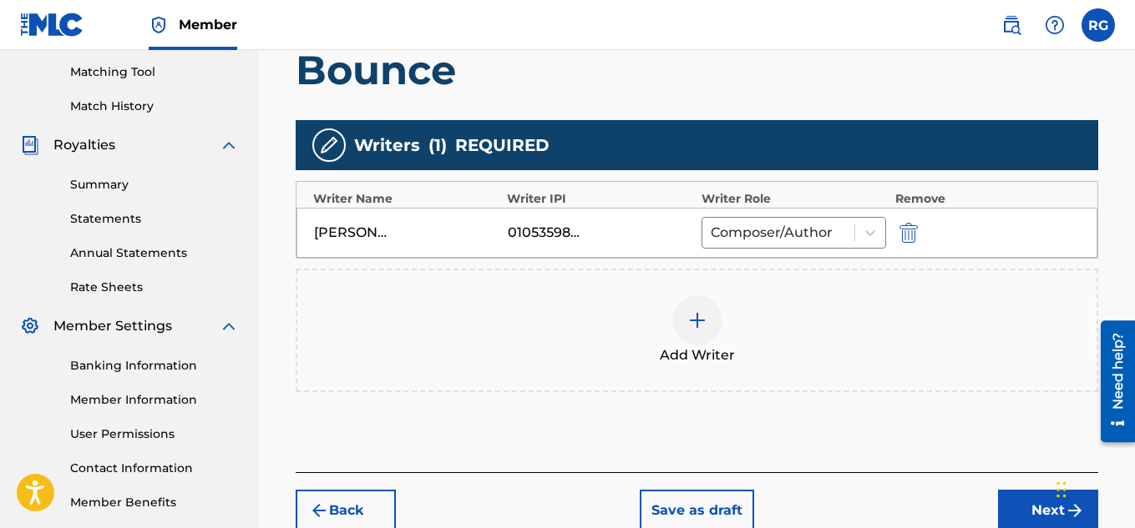
scroll to position [507, 0]
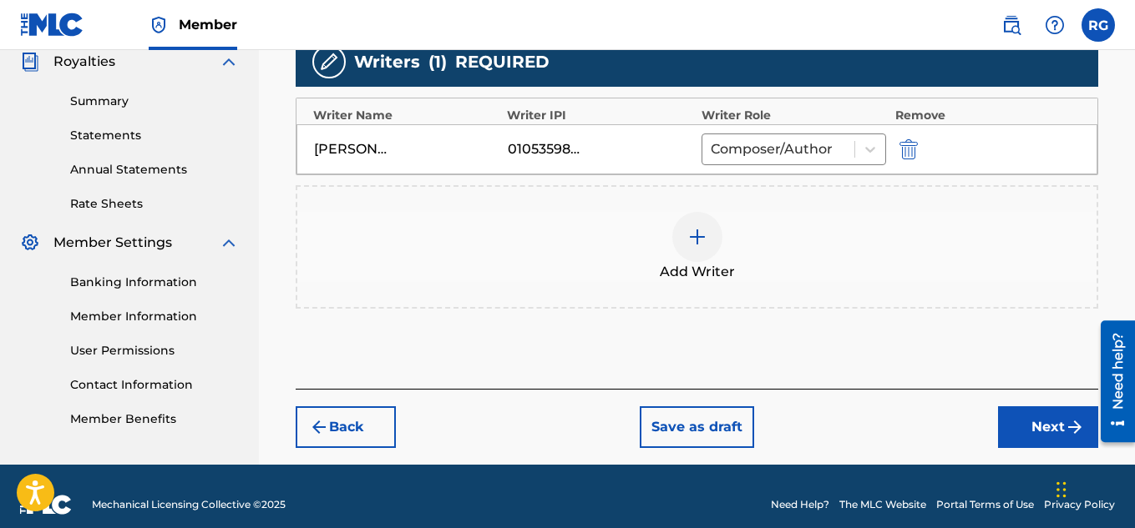
click at [1024, 423] on button "Next" at bounding box center [1048, 428] width 100 height 42
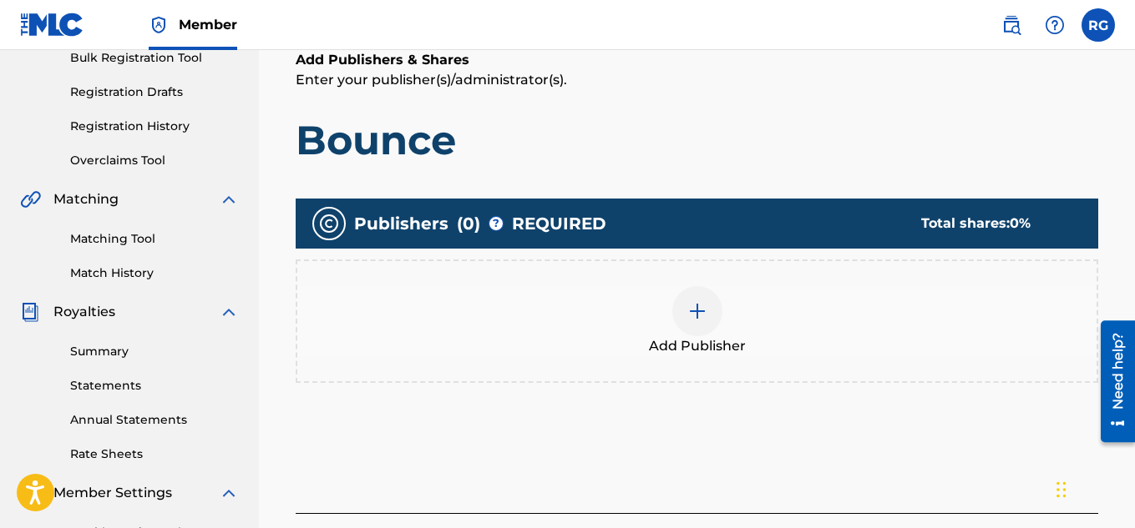
scroll to position [340, 0]
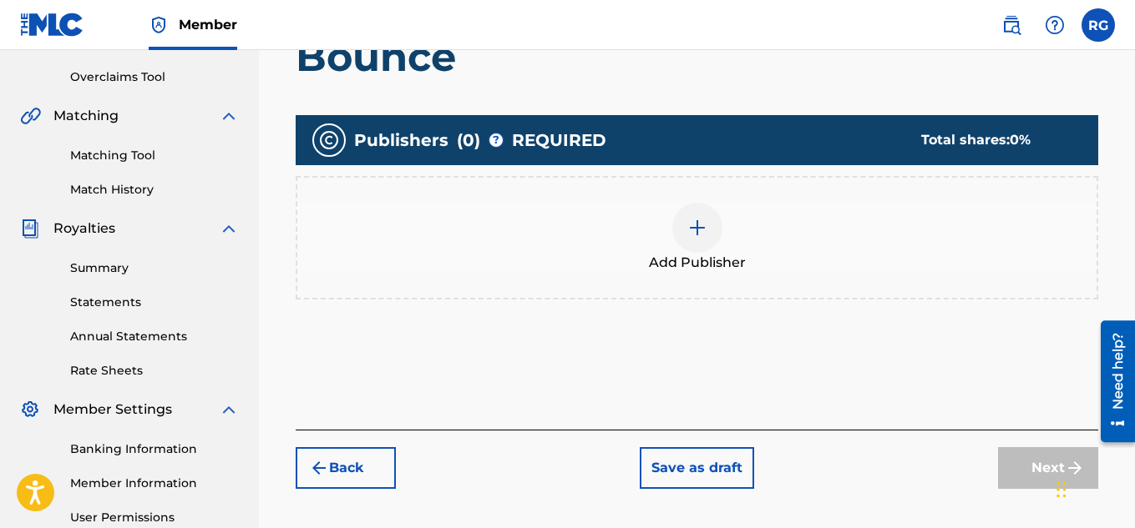
click at [714, 274] on div "Add Publisher" at bounding box center [697, 238] width 802 height 124
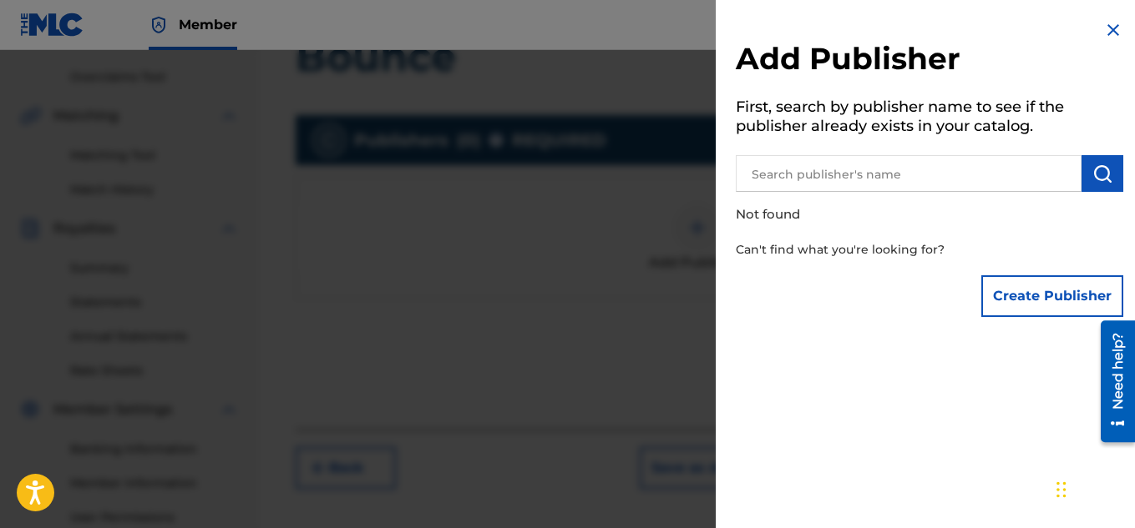
click at [925, 190] on input "text" at bounding box center [908, 173] width 346 height 37
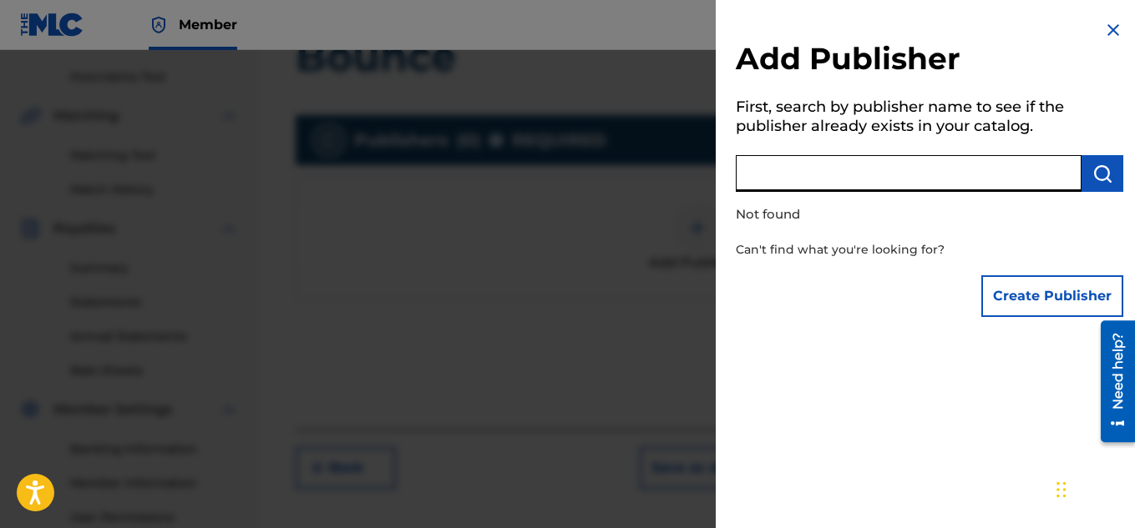
paste input "01053598839"
type input "01053598839"
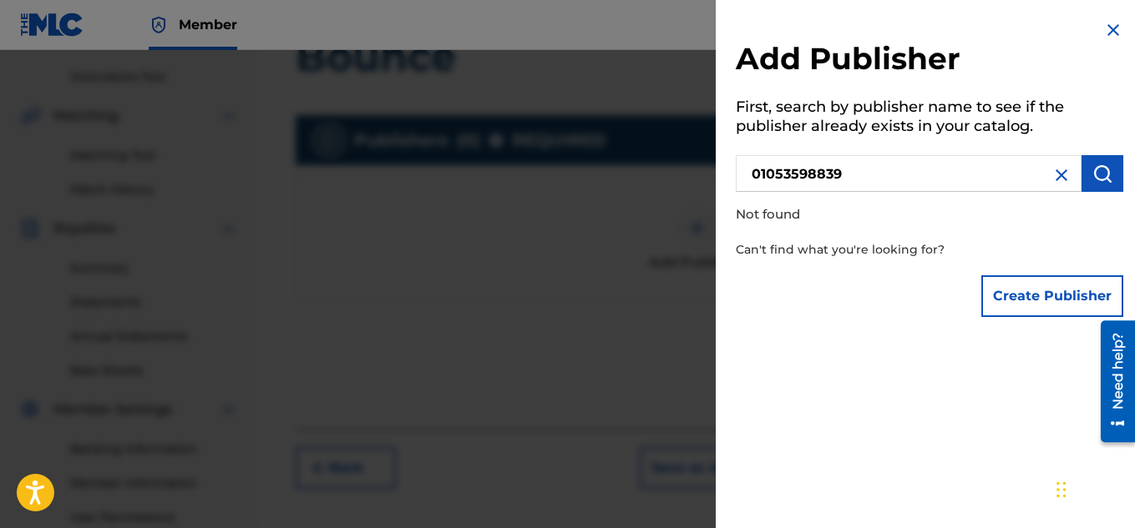
click at [993, 291] on button "Create Publisher" at bounding box center [1052, 296] width 142 height 42
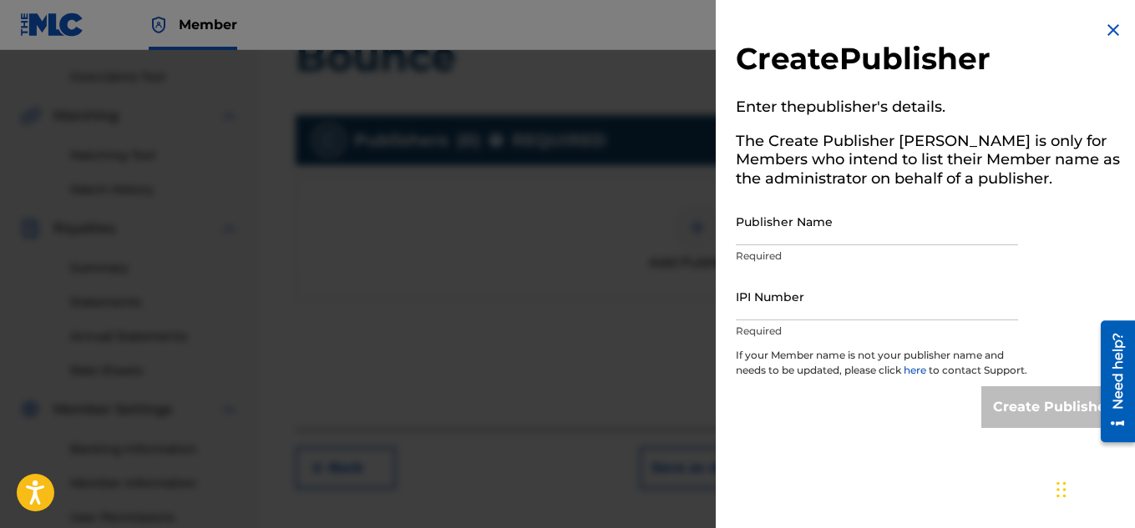
click at [821, 307] on input "IPI Number" at bounding box center [876, 297] width 282 height 48
type input "01053598839"
click at [807, 201] on input "Publisher Name" at bounding box center [876, 222] width 282 height 48
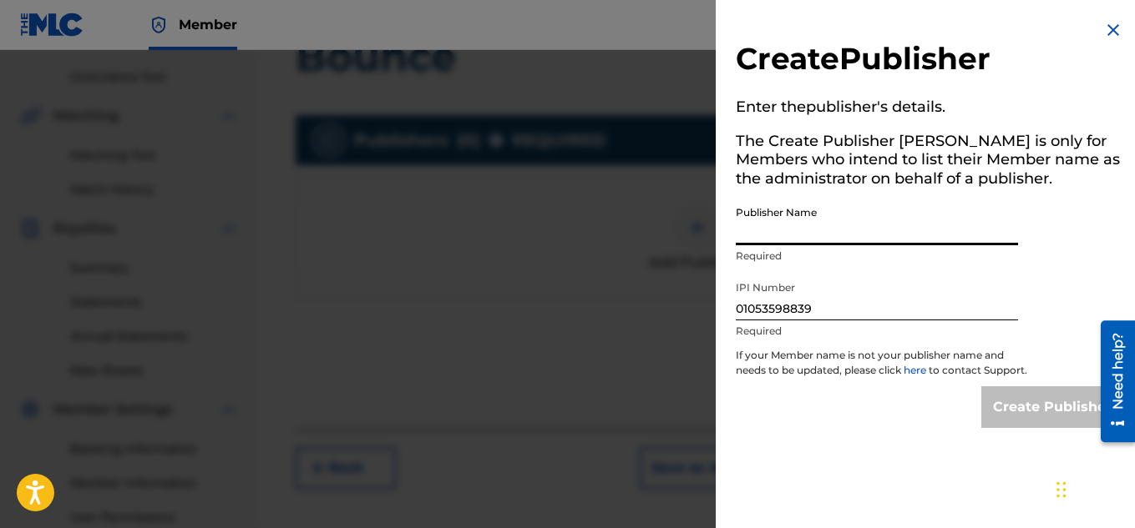
click at [808, 230] on input "Publisher Name" at bounding box center [876, 222] width 282 height 48
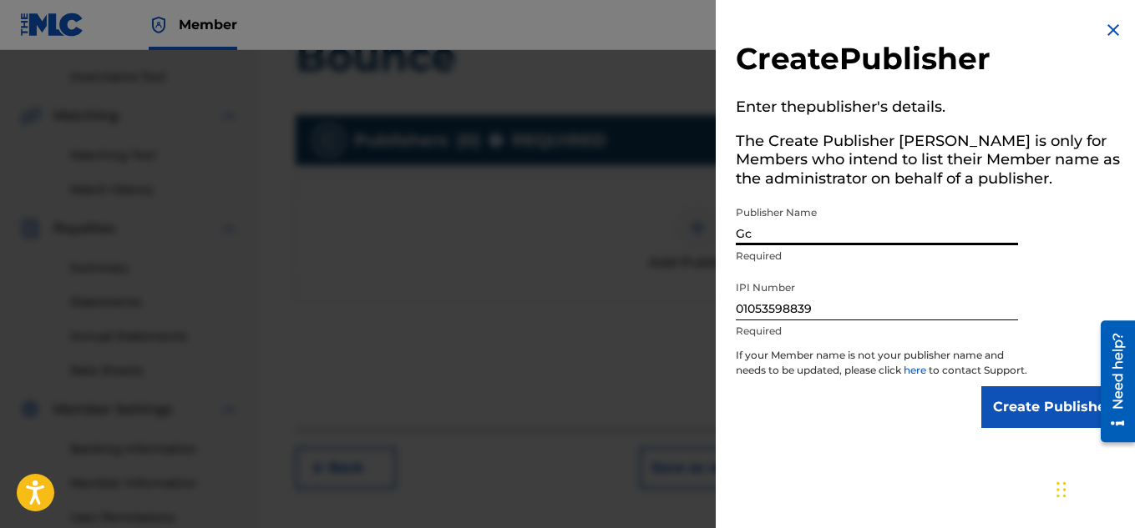
type input "G"
type input "[PERSON_NAME]"
click at [1054, 417] on input "Create Publisher" at bounding box center [1052, 408] width 142 height 42
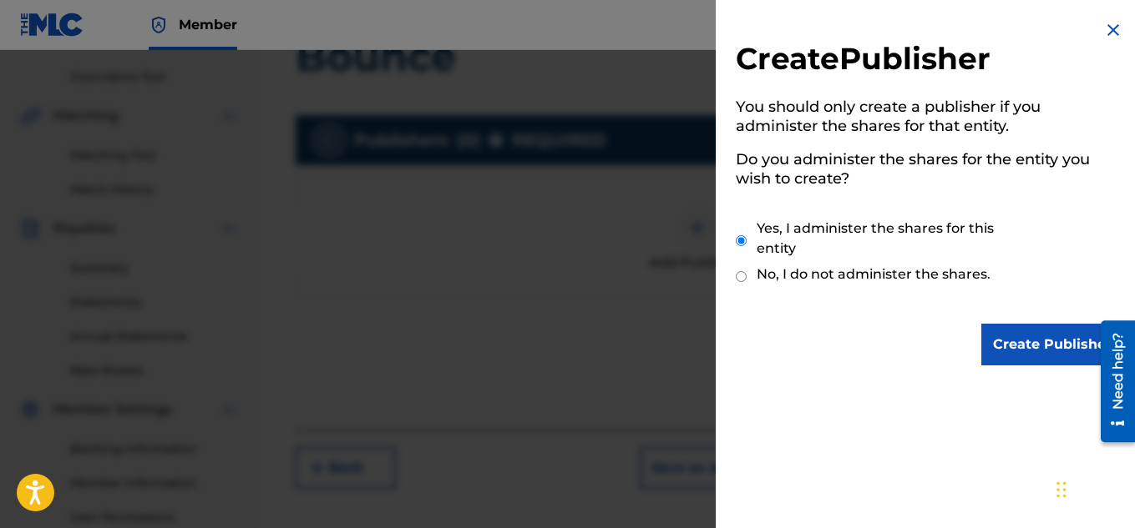
click at [760, 276] on label "No, I do not administer the shares." at bounding box center [873, 275] width 234 height 20
click at [746, 276] on input "No, I do not administer the shares." at bounding box center [740, 277] width 11 height 16
radio input "true"
click at [840, 370] on div "Create Publisher You should only create a publisher if you administer the share…" at bounding box center [928, 193] width 427 height 386
click at [1106, 29] on img at bounding box center [1113, 30] width 20 height 20
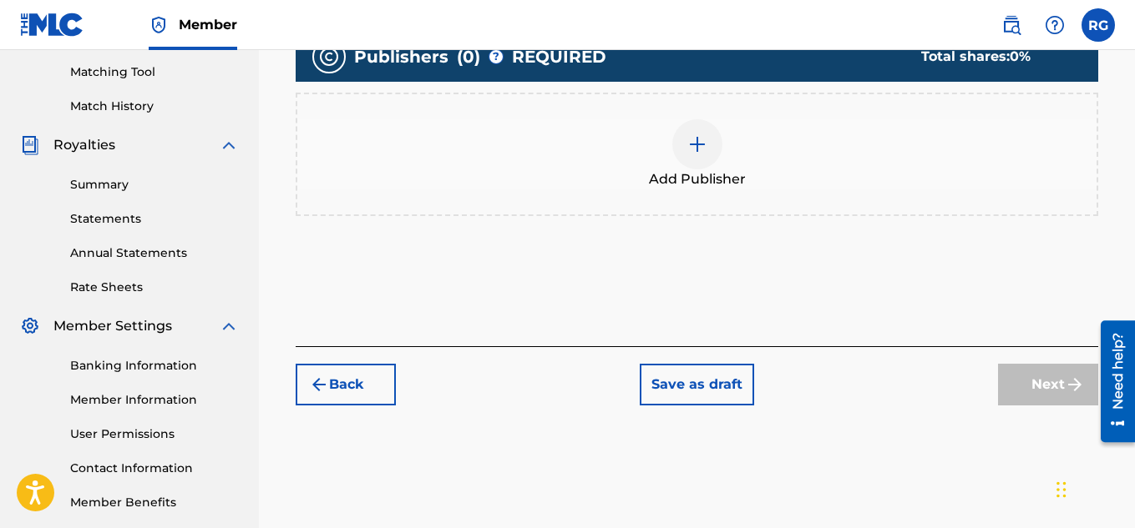
scroll to position [256, 0]
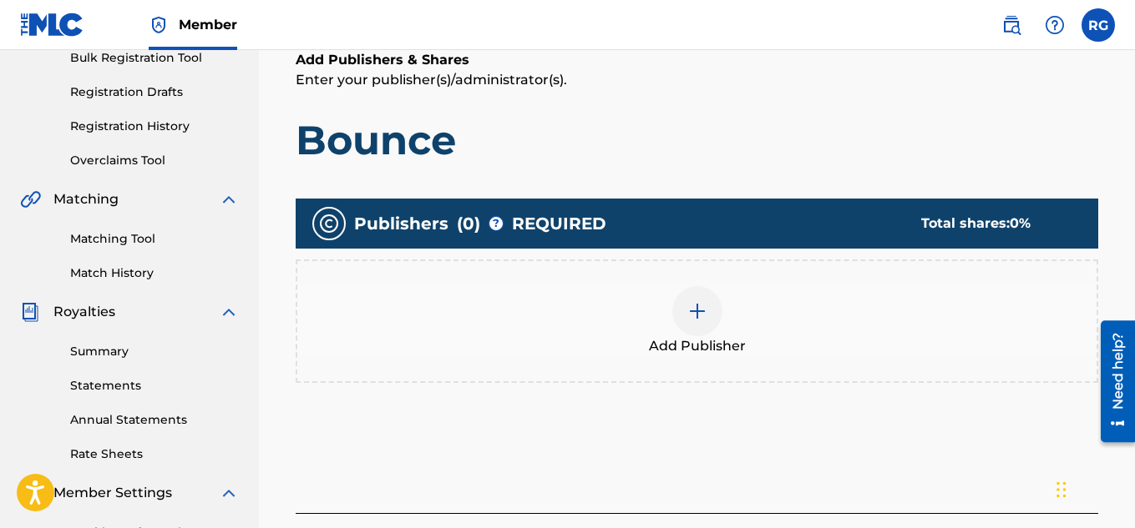
click at [832, 351] on div "Add Publisher" at bounding box center [696, 321] width 799 height 70
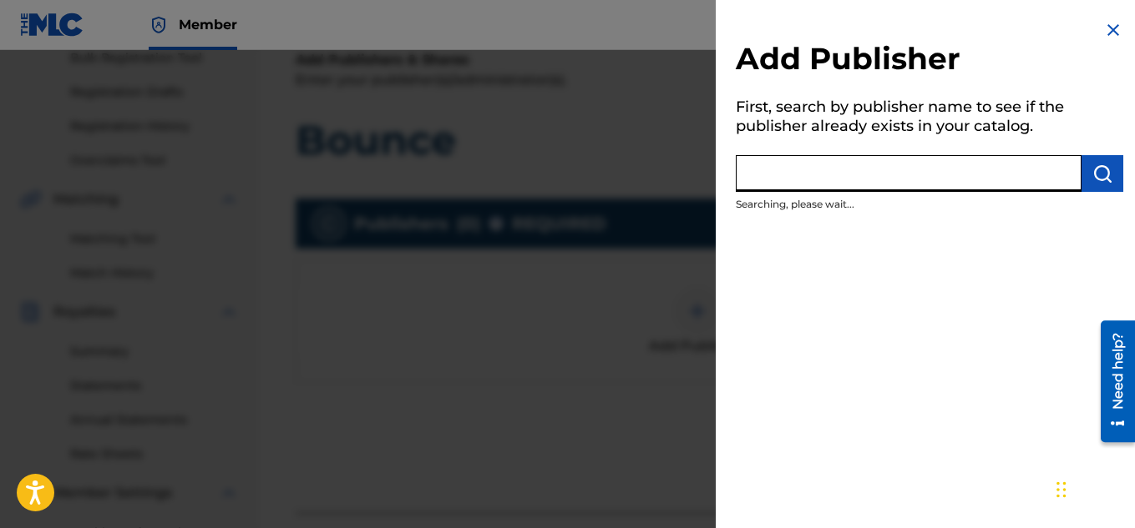
click at [867, 168] on input "text" at bounding box center [908, 173] width 346 height 37
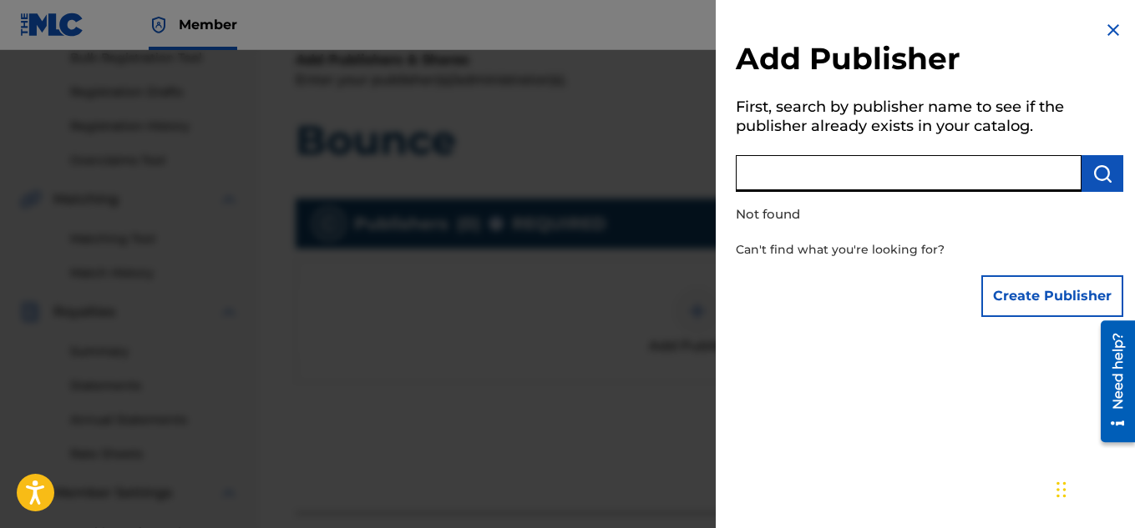
paste input "01053598839"
drag, startPoint x: 1087, startPoint y: 152, endPoint x: 1090, endPoint y: 167, distance: 15.4
click at [1089, 158] on div "01053598839" at bounding box center [928, 171] width 387 height 42
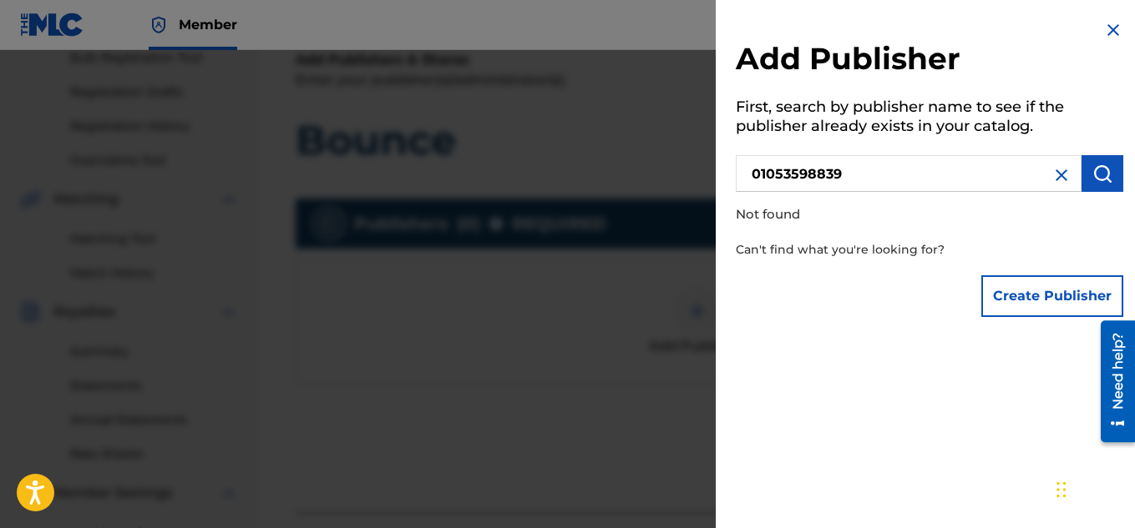
click at [1092, 173] on img "submit" at bounding box center [1102, 174] width 20 height 20
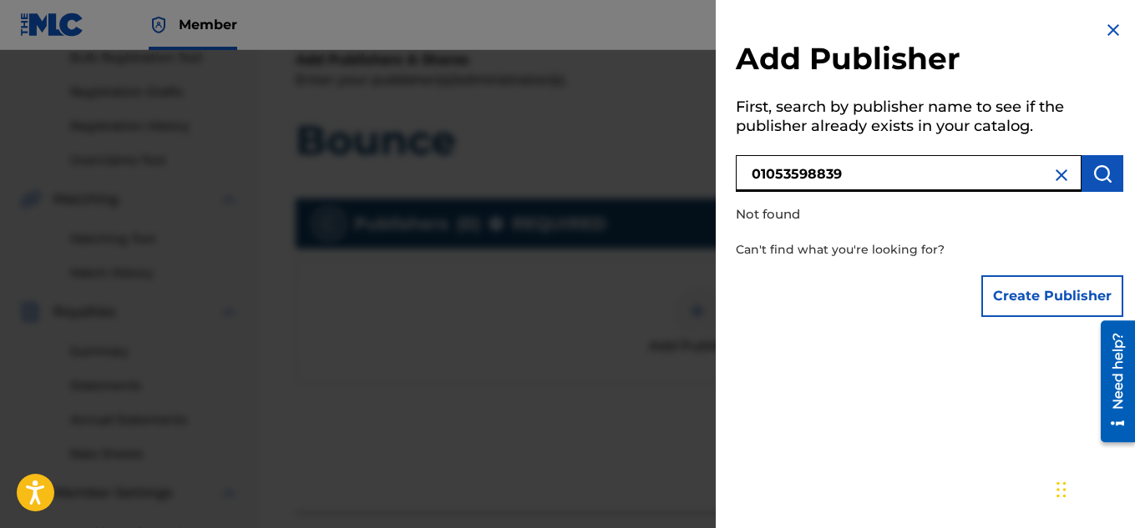
drag, startPoint x: 923, startPoint y: 185, endPoint x: 576, endPoint y: 245, distance: 352.4
click at [576, 245] on div "Add Publisher First, search by publisher name to see if the publisher already e…" at bounding box center [567, 289] width 1135 height 478
type input "H"
drag, startPoint x: 867, startPoint y: 169, endPoint x: 619, endPoint y: 223, distance: 253.6
click at [619, 223] on div "Add Publisher First, search by publisher name to see if the publisher already e…" at bounding box center [567, 289] width 1135 height 478
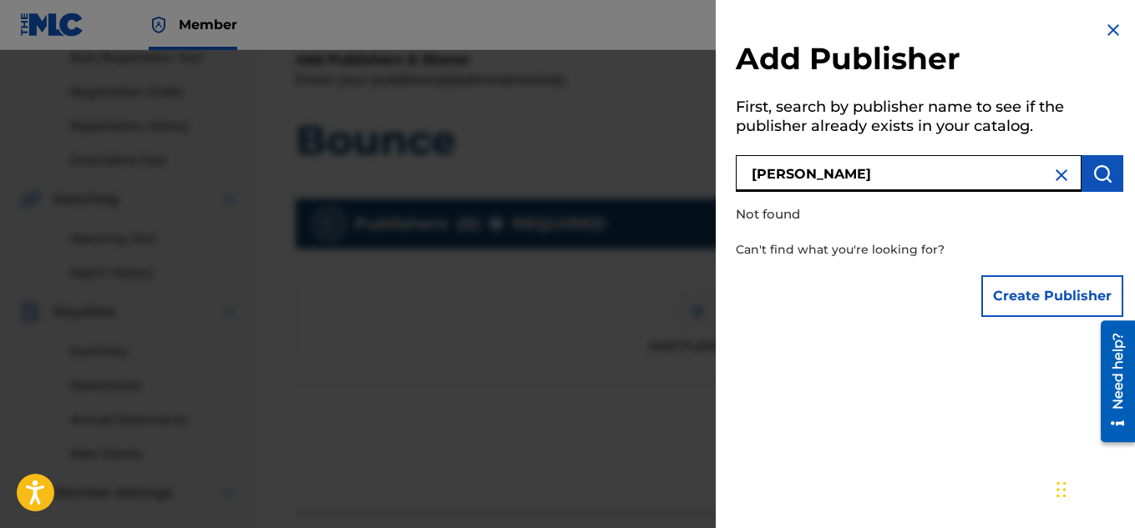
click at [801, 178] on input "[PERSON_NAME]" at bounding box center [908, 173] width 346 height 37
click at [811, 175] on input "[PERSON_NAME]" at bounding box center [908, 173] width 346 height 37
drag, startPoint x: 988, startPoint y: 159, endPoint x: 969, endPoint y: 165, distance: 19.5
click at [977, 161] on input "[PERSON_NAME]" at bounding box center [908, 173] width 346 height 37
drag, startPoint x: 948, startPoint y: 174, endPoint x: 144, endPoint y: 333, distance: 820.4
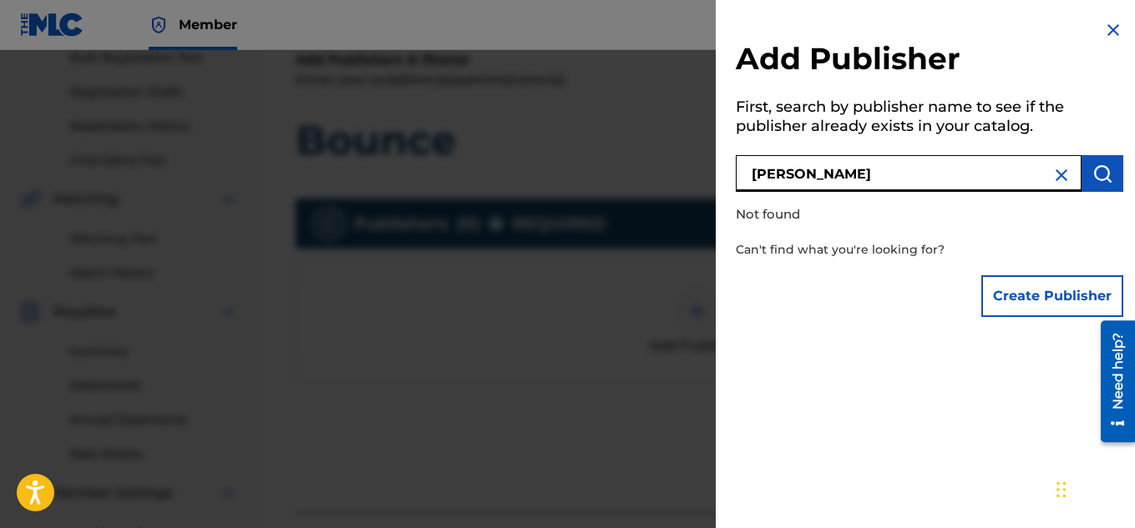
click at [205, 327] on div "Add Publisher First, search by publisher name to see if the publisher already e…" at bounding box center [567, 289] width 1135 height 478
type input "Truelite Productions"
click at [1013, 286] on button "Create Publisher" at bounding box center [1052, 296] width 142 height 42
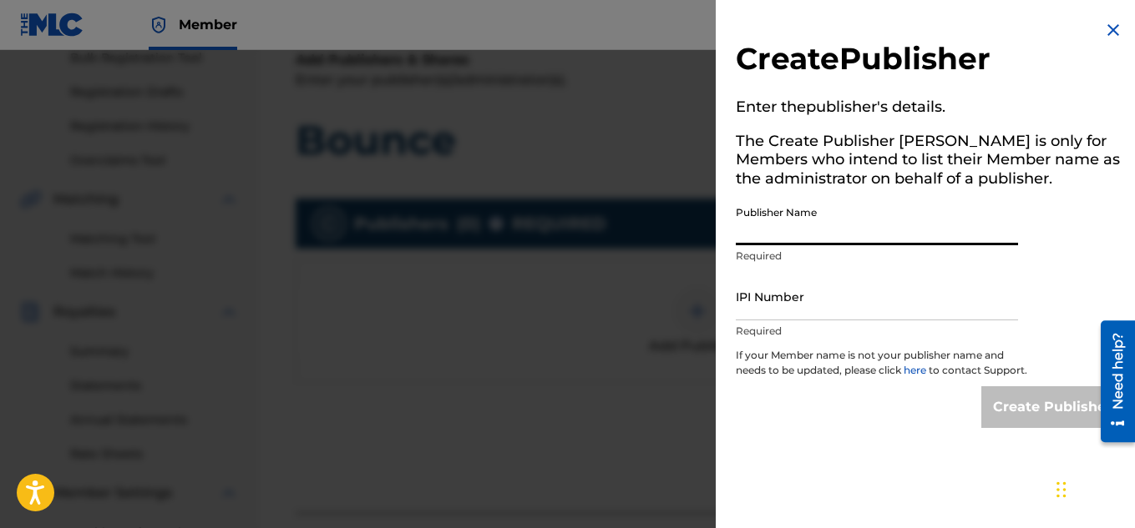
click at [824, 221] on input "Publisher Name" at bounding box center [876, 222] width 282 height 48
type input "[PERSON_NAME]"
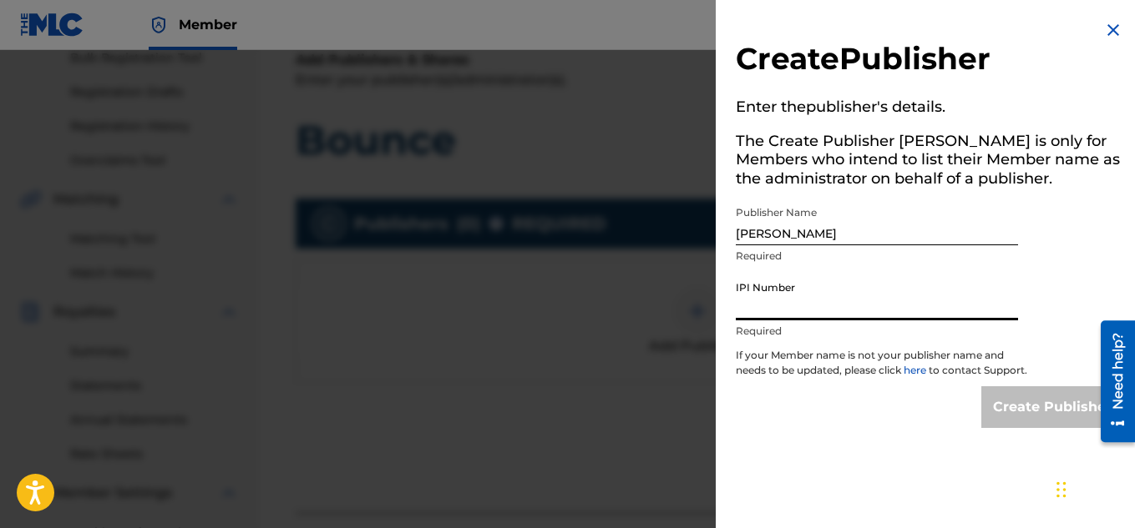
paste input "01053598839"
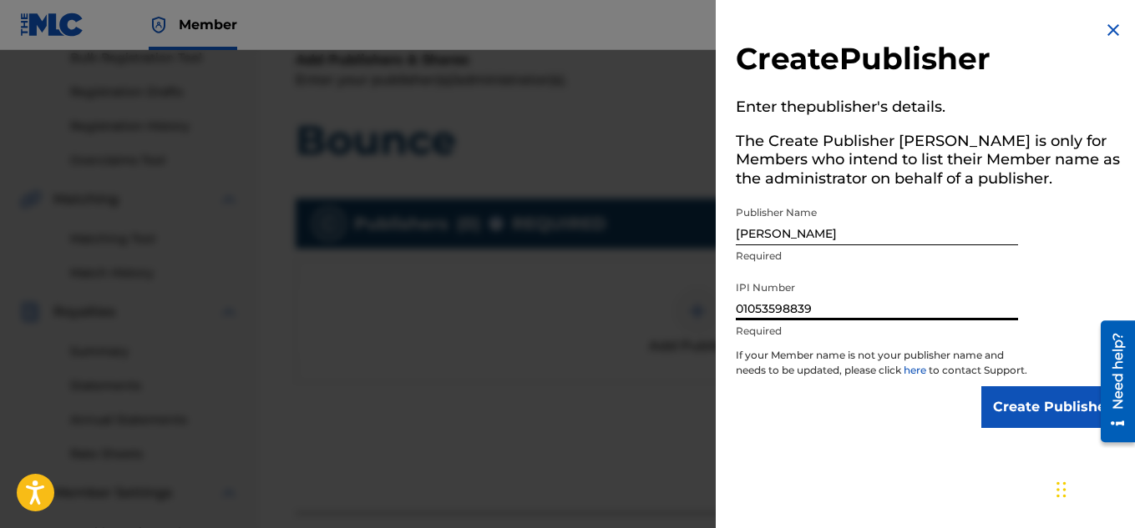
type input "01053598839"
click at [1028, 415] on input "Create Publisher" at bounding box center [1052, 408] width 142 height 42
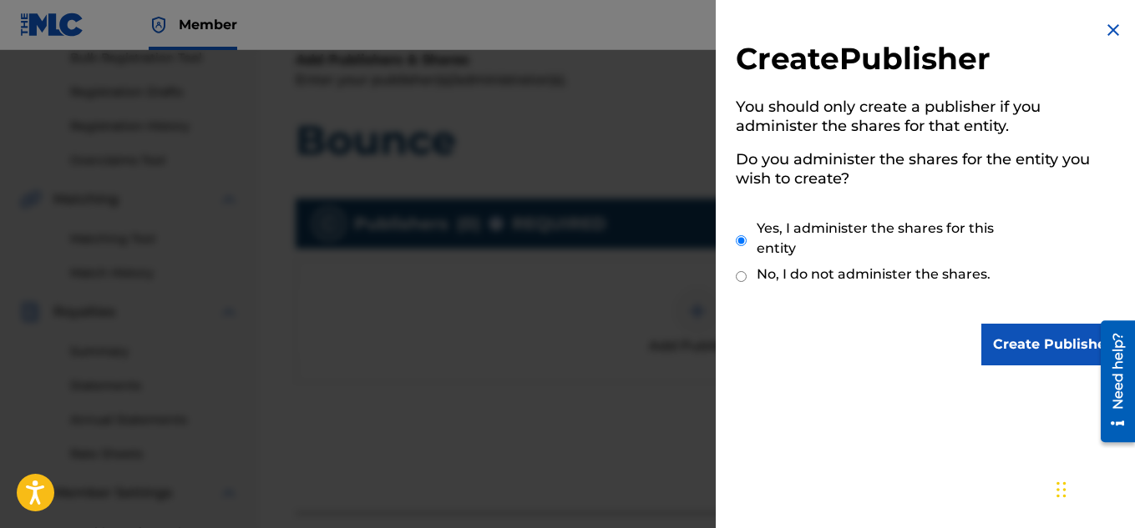
click at [1051, 328] on input "Create Publisher" at bounding box center [1052, 345] width 142 height 42
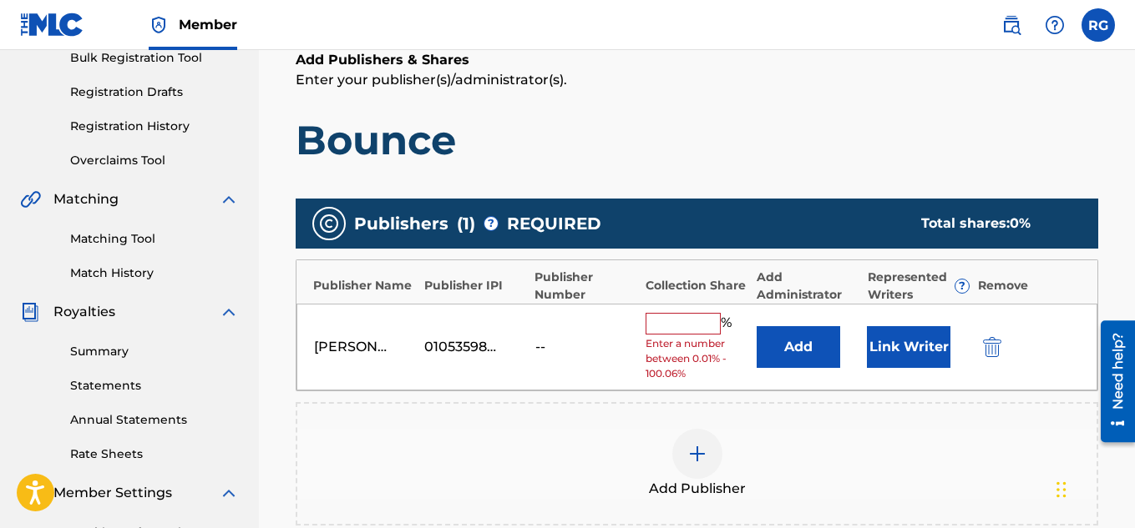
click at [687, 324] on input "text" at bounding box center [682, 324] width 75 height 22
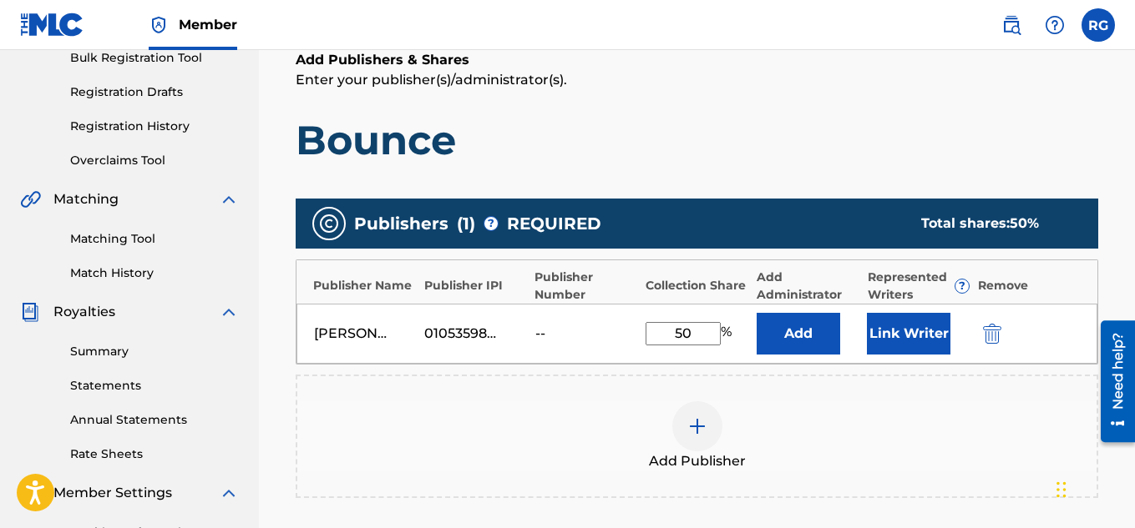
scroll to position [423, 0]
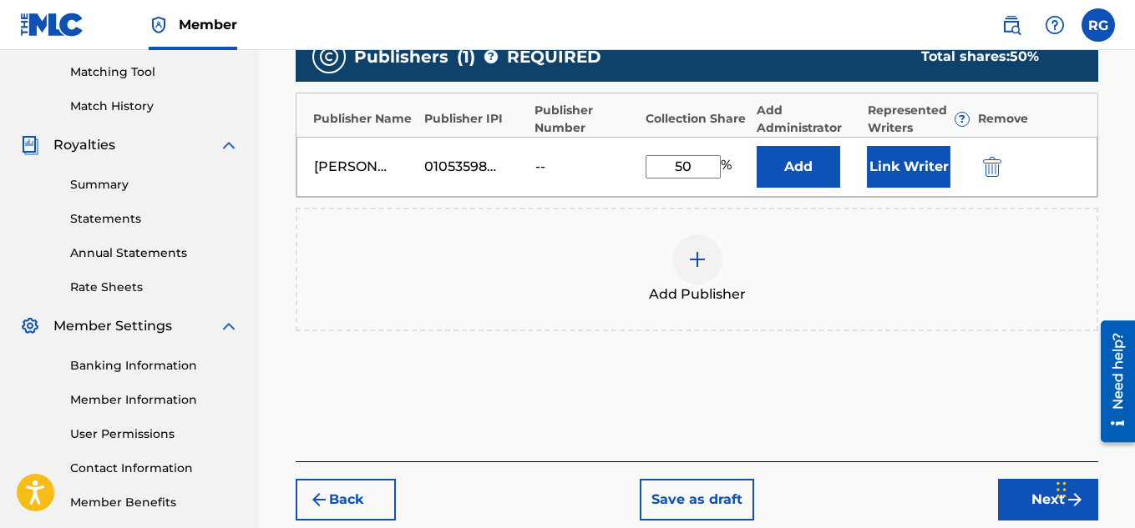
type input "50"
click at [1023, 492] on button "Next" at bounding box center [1048, 500] width 100 height 42
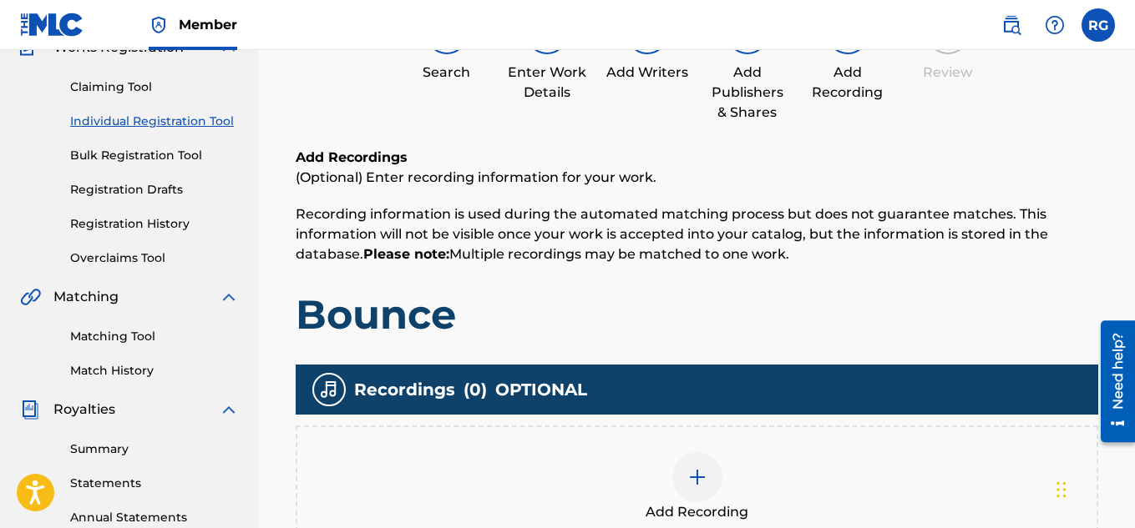
scroll to position [326, 0]
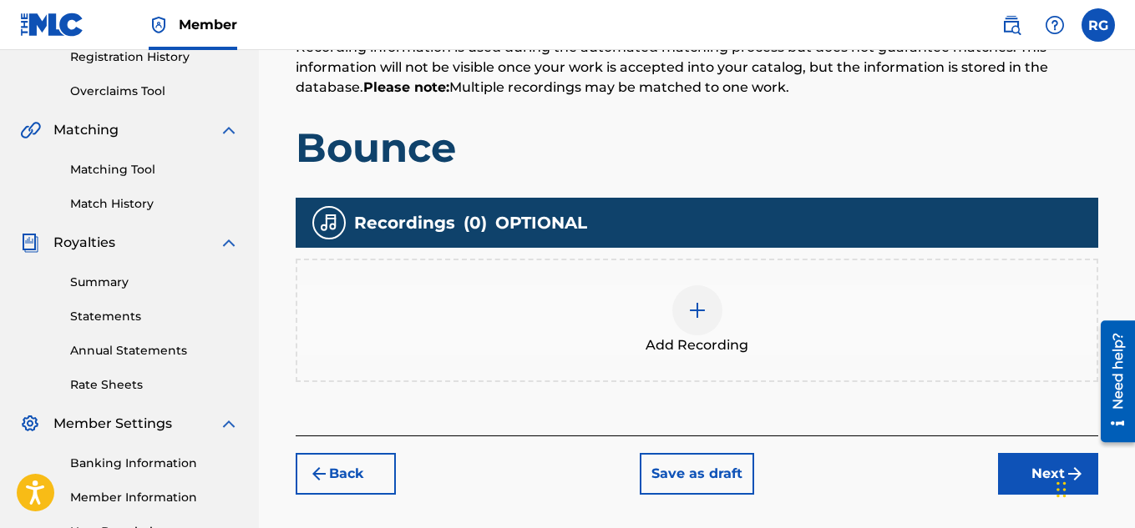
click at [745, 359] on div "Add Recording" at bounding box center [697, 321] width 802 height 124
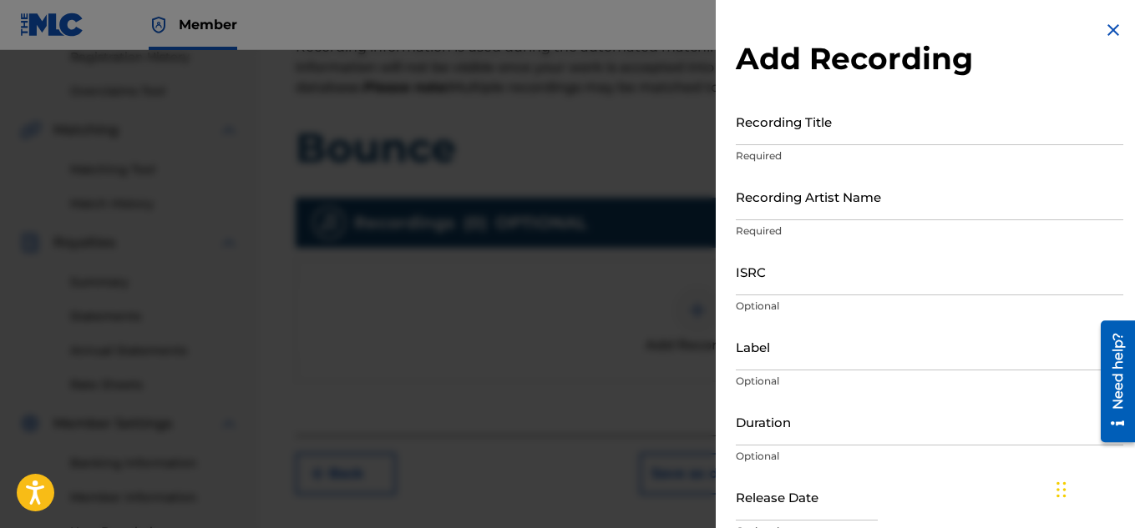
click at [815, 120] on input "Recording Title" at bounding box center [928, 122] width 387 height 48
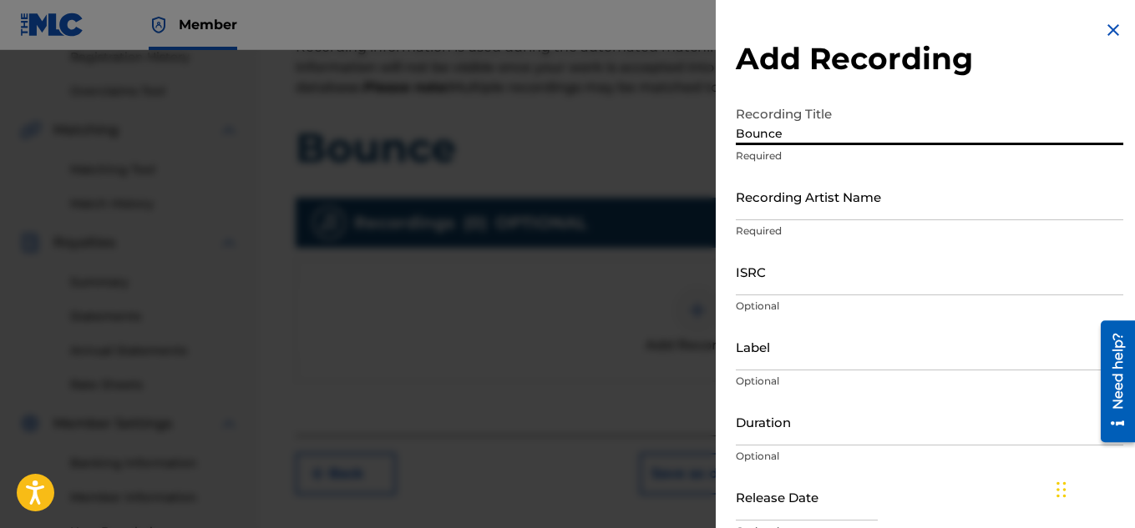
type input "Bounce"
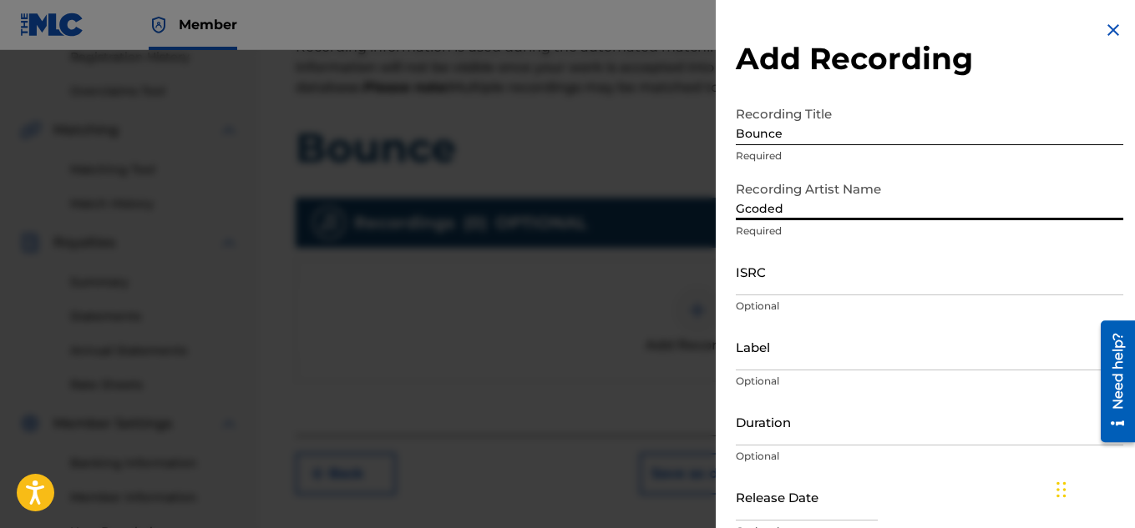
type input "Gcoded"
drag, startPoint x: 790, startPoint y: 268, endPoint x: 795, endPoint y: 281, distance: 14.3
click at [795, 281] on input "ISRC" at bounding box center [928, 272] width 387 height 48
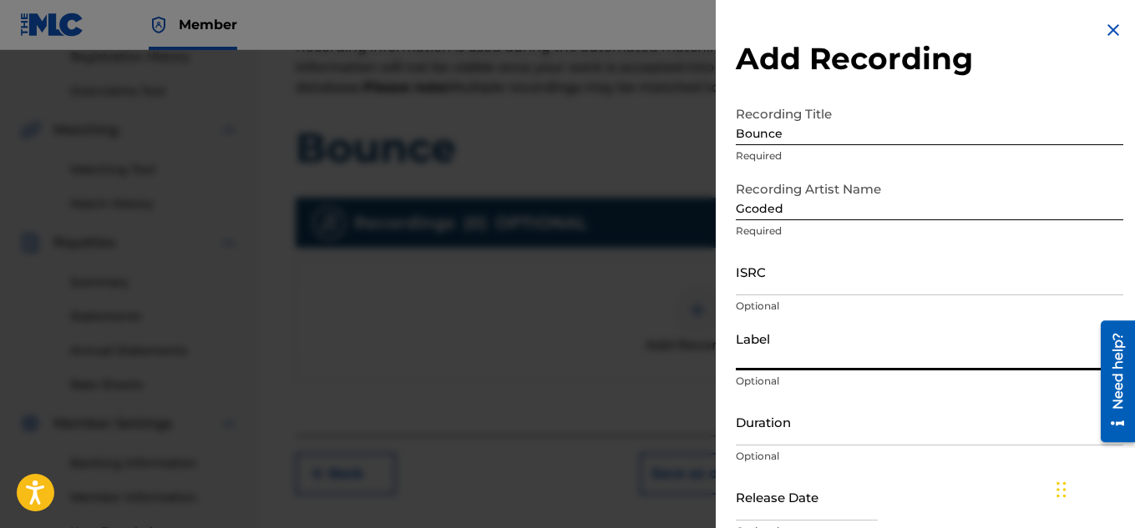
click at [772, 370] on input "Label" at bounding box center [928, 347] width 387 height 48
type input "TruElite Productions LLC"
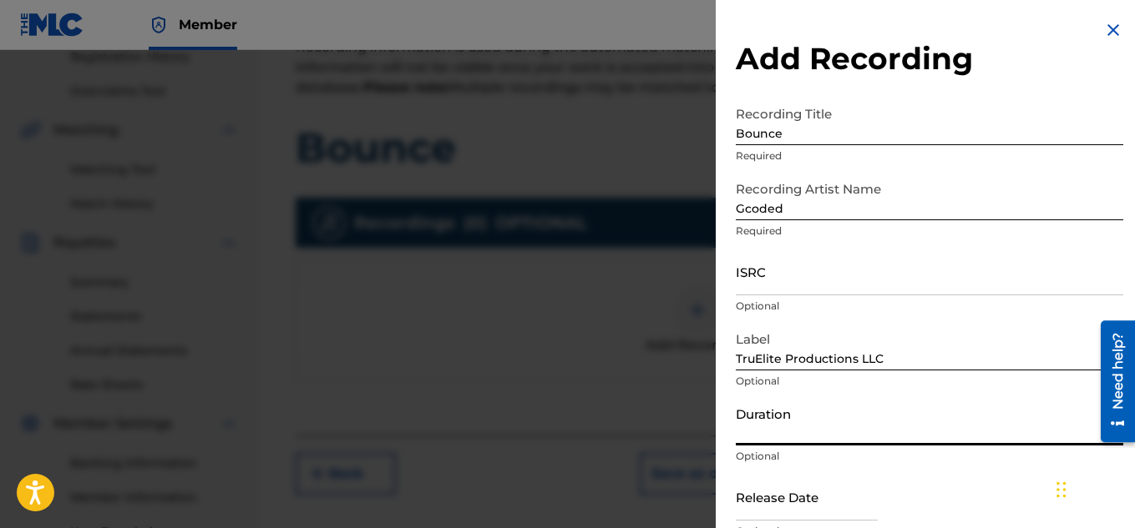
click at [832, 425] on input "Duration" at bounding box center [928, 422] width 387 height 48
type input "02:22"
click at [860, 284] on input "ISRC" at bounding box center [928, 272] width 387 height 48
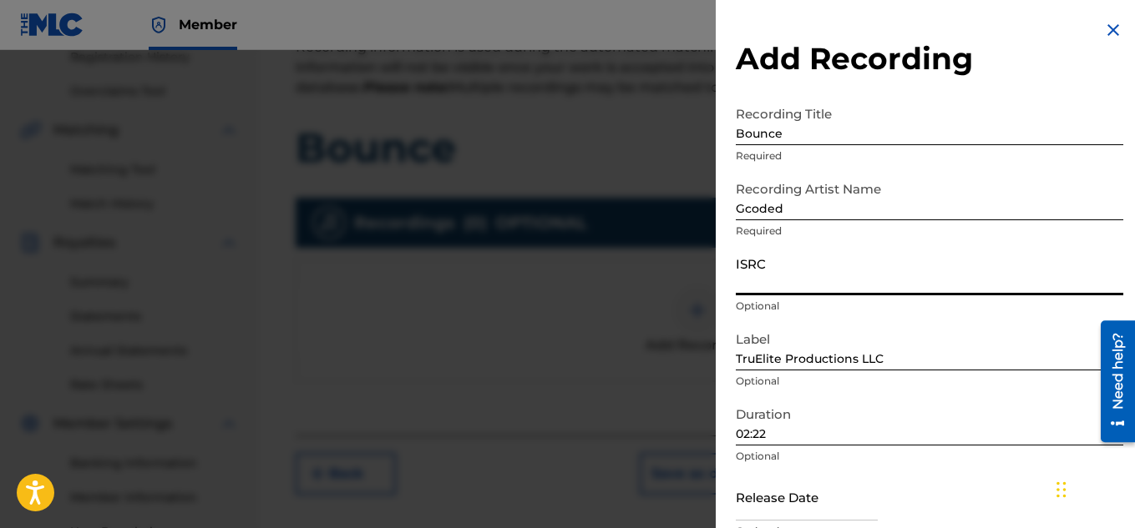
paste input "QZK6L2184907"
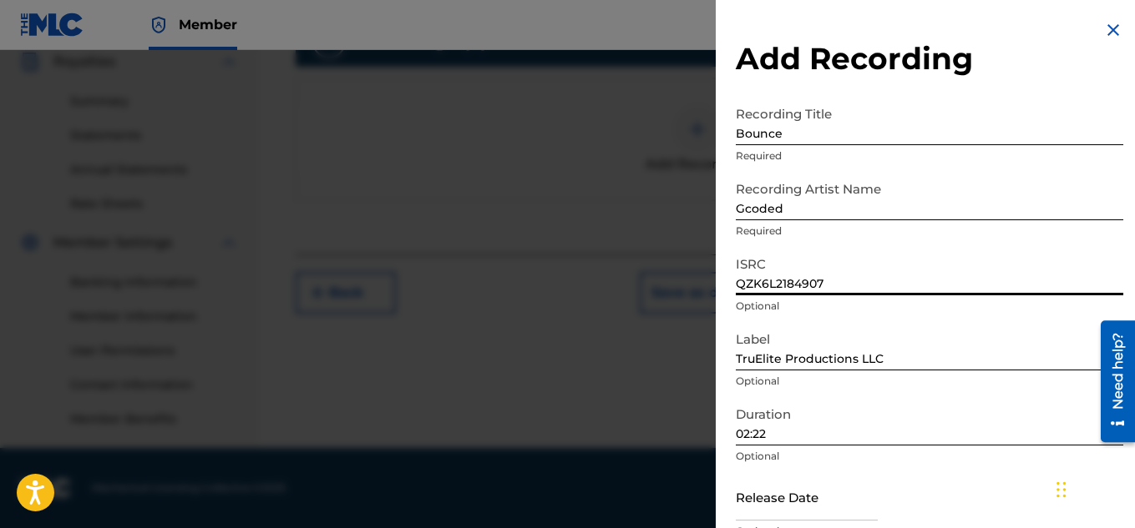
scroll to position [82, 0]
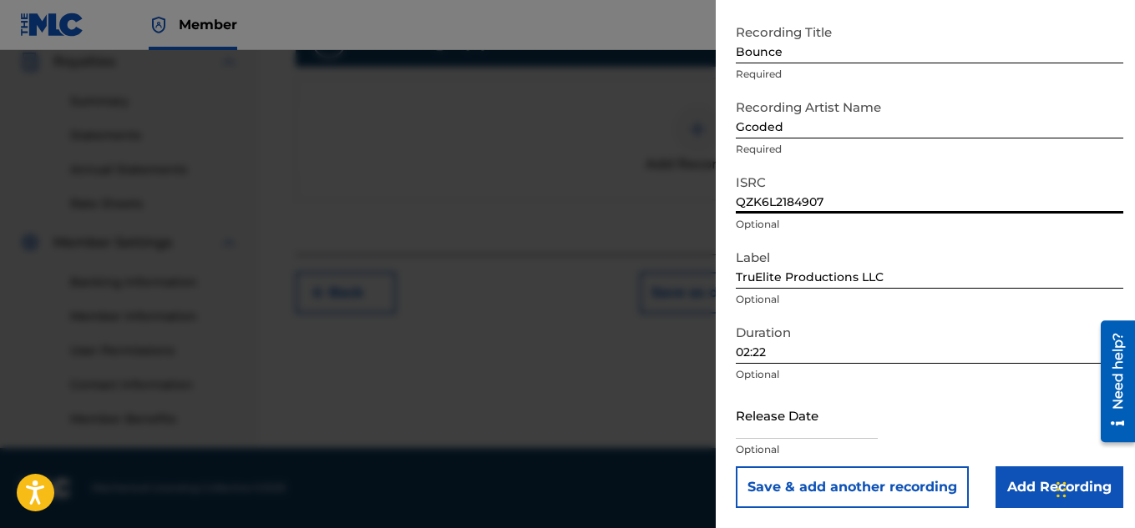
type input "QZK6L2184907"
click at [841, 421] on input "text" at bounding box center [806, 416] width 142 height 48
select select "7"
select select "2025"
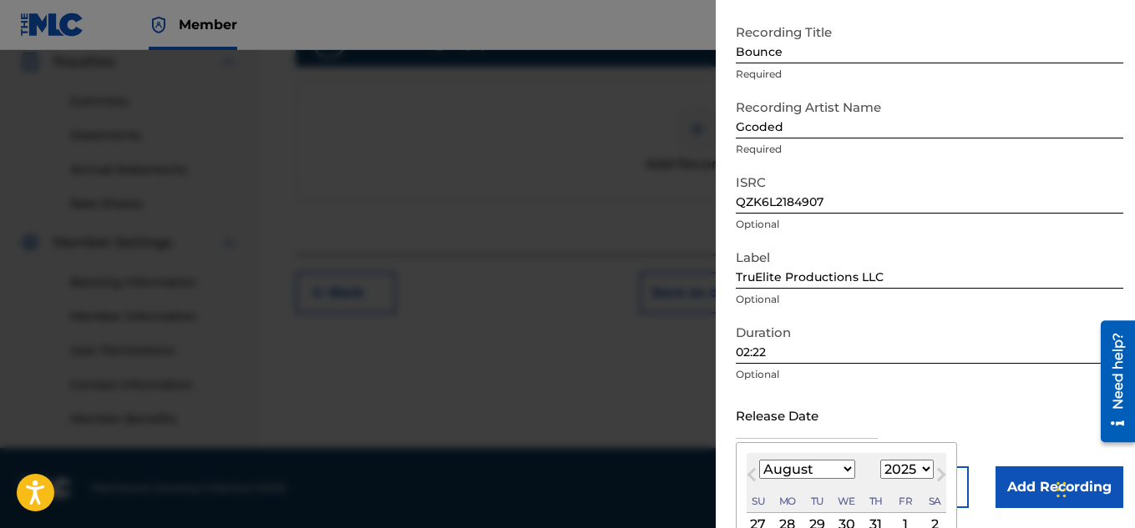
scroll to position [165, 0]
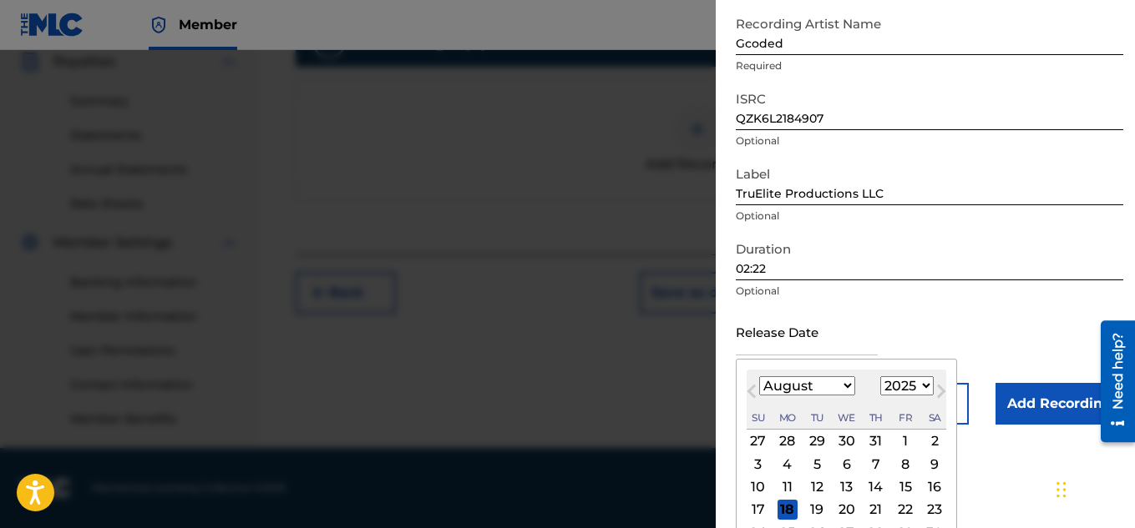
click at [789, 377] on select "January February March April May June July August September October November De…" at bounding box center [807, 386] width 96 height 19
select select "6"
click at [759, 377] on select "January February March April May June July August September October November De…" at bounding box center [807, 386] width 96 height 19
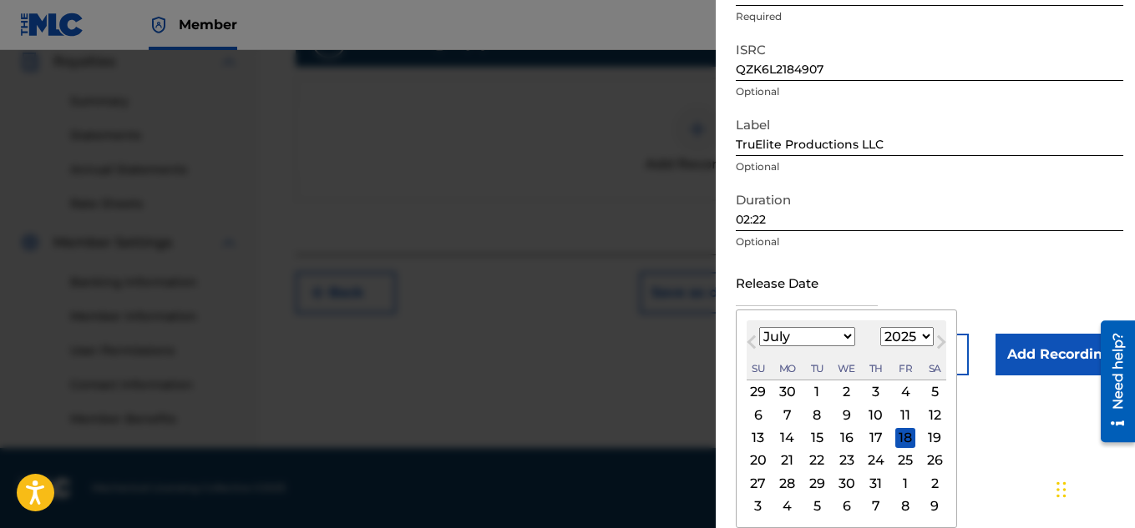
click at [815, 455] on div "22" at bounding box center [816, 461] width 20 height 20
type input "[DATE]"
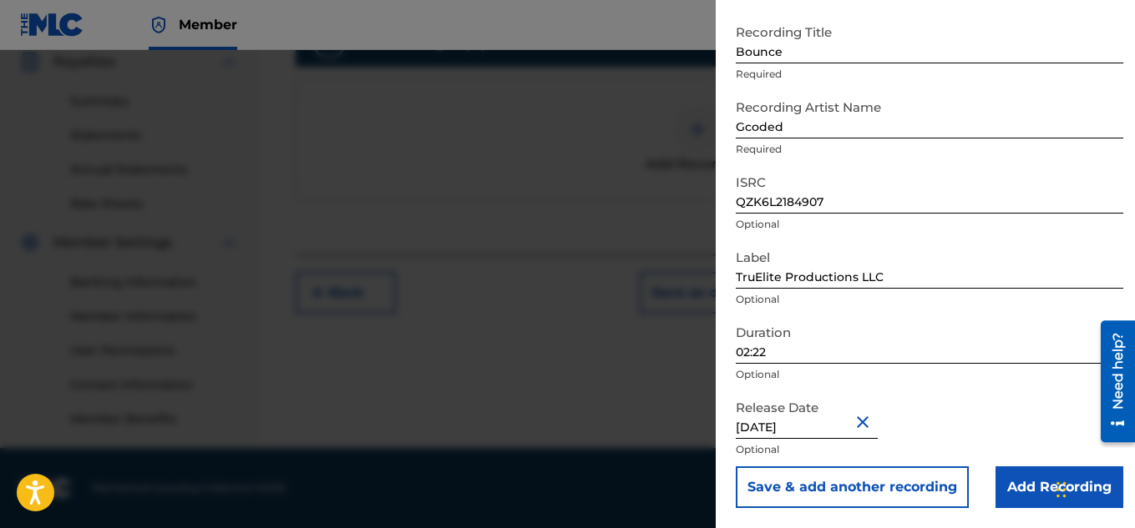
click at [811, 425] on input "[DATE]" at bounding box center [806, 416] width 142 height 48
select select "6"
select select "2025"
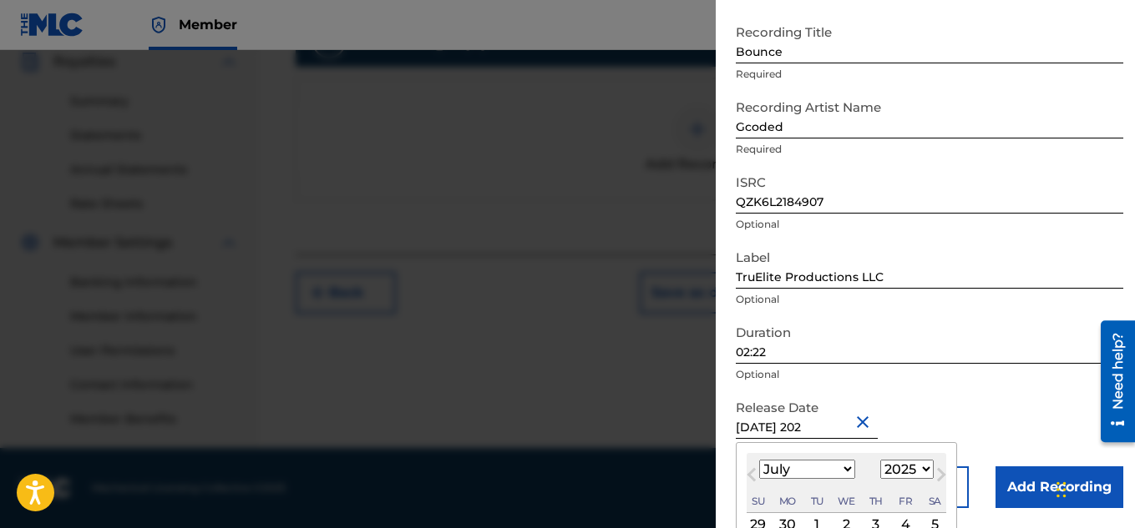
type input "[DATE]"
select select "2021"
type input "[DATE]"
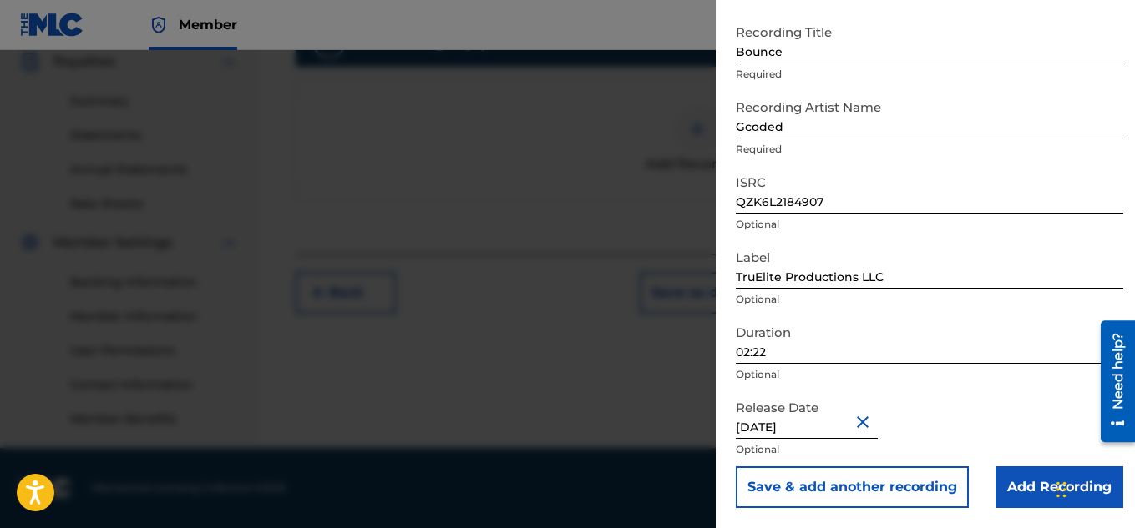
click at [1003, 505] on input "Add Recording" at bounding box center [1059, 488] width 128 height 42
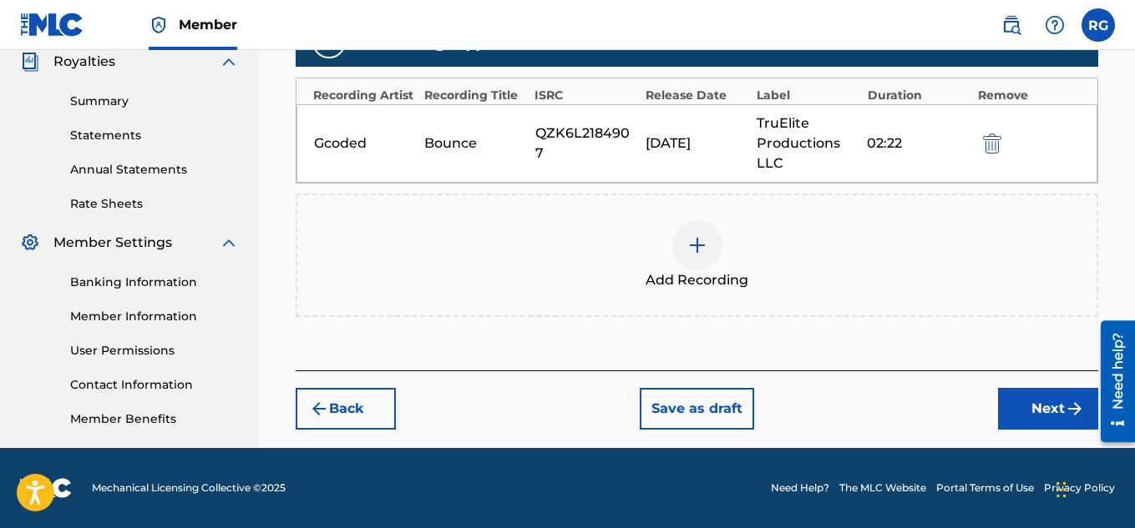
click at [1041, 406] on button "Next" at bounding box center [1048, 409] width 100 height 42
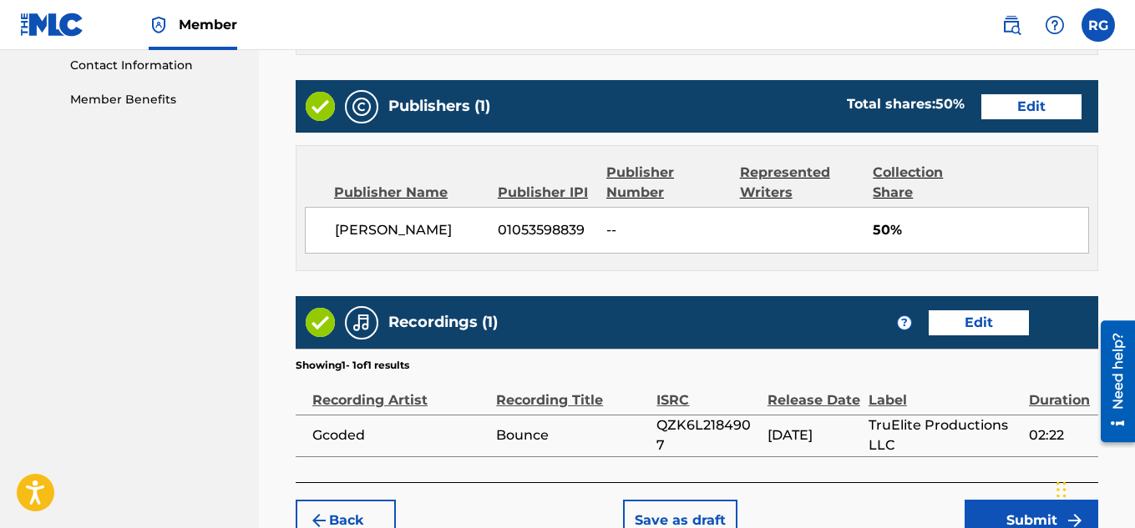
scroll to position [937, 0]
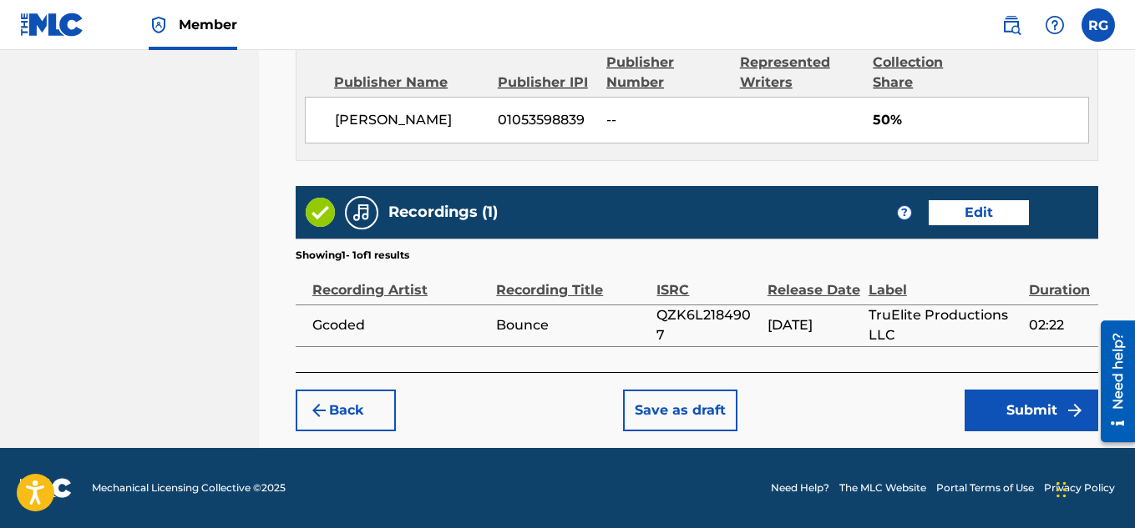
click at [1056, 407] on button "Submit" at bounding box center [1031, 411] width 134 height 42
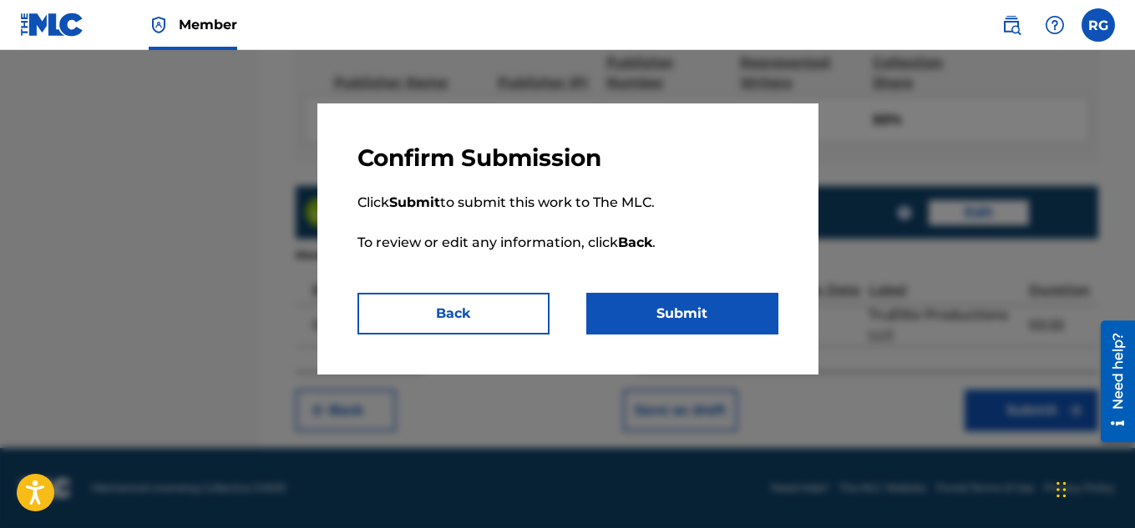
click at [725, 326] on button "Submit" at bounding box center [682, 314] width 192 height 42
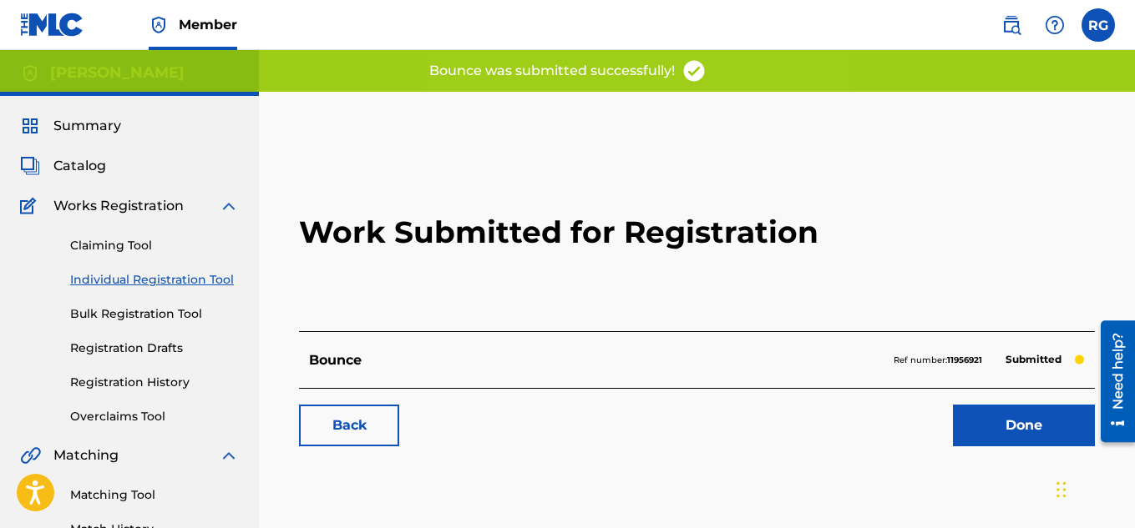
click at [1011, 425] on link "Done" at bounding box center [1024, 426] width 142 height 42
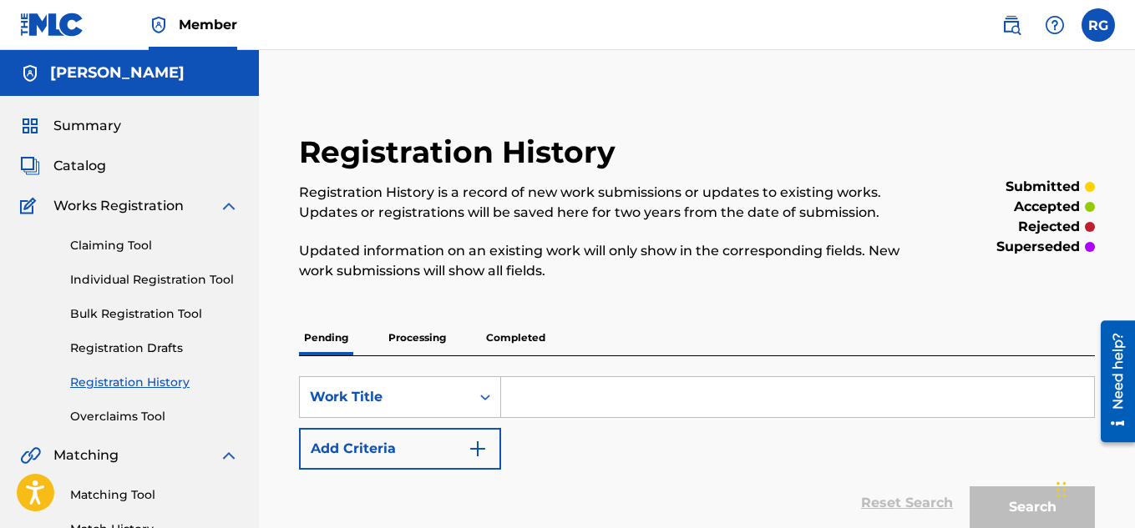
click at [84, 124] on span "Summary" at bounding box center [87, 126] width 68 height 20
